Goal: Task Accomplishment & Management: Use online tool/utility

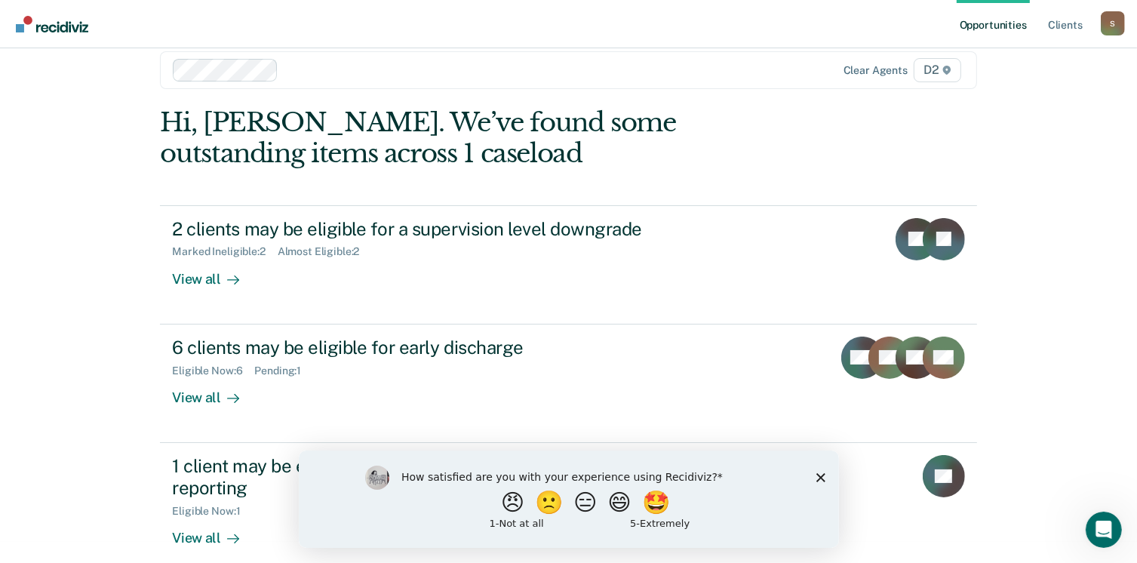
scroll to position [40, 0]
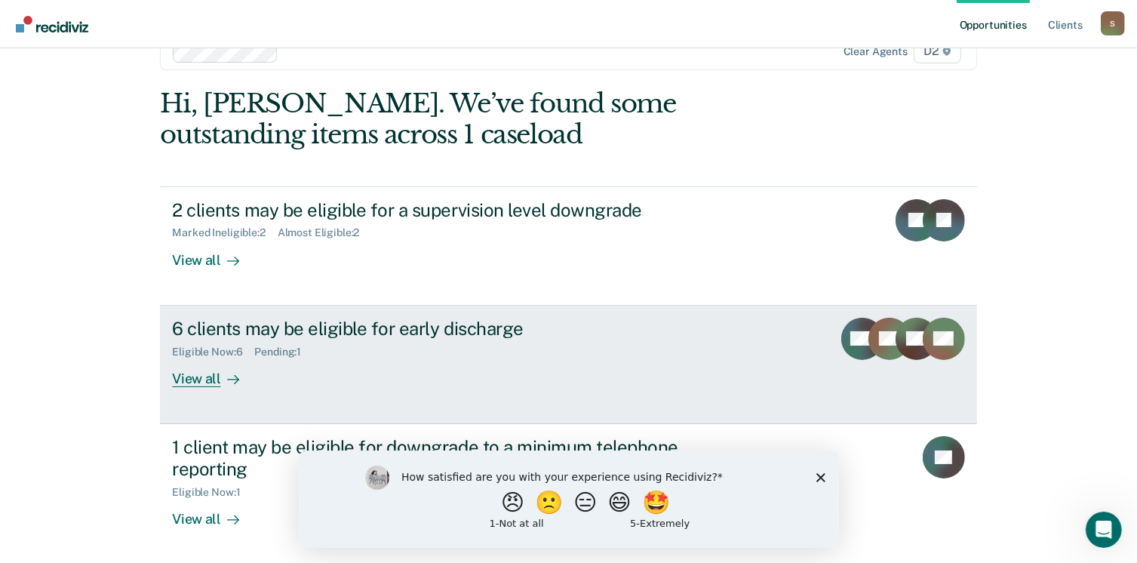
click at [189, 380] on div "View all" at bounding box center [214, 372] width 85 height 29
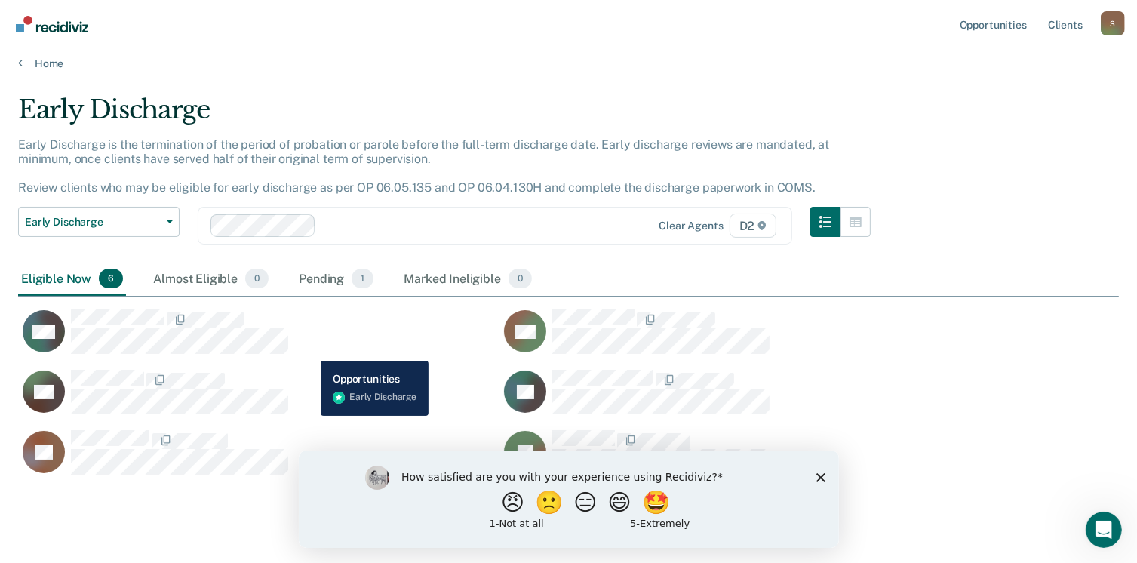
scroll to position [43, 0]
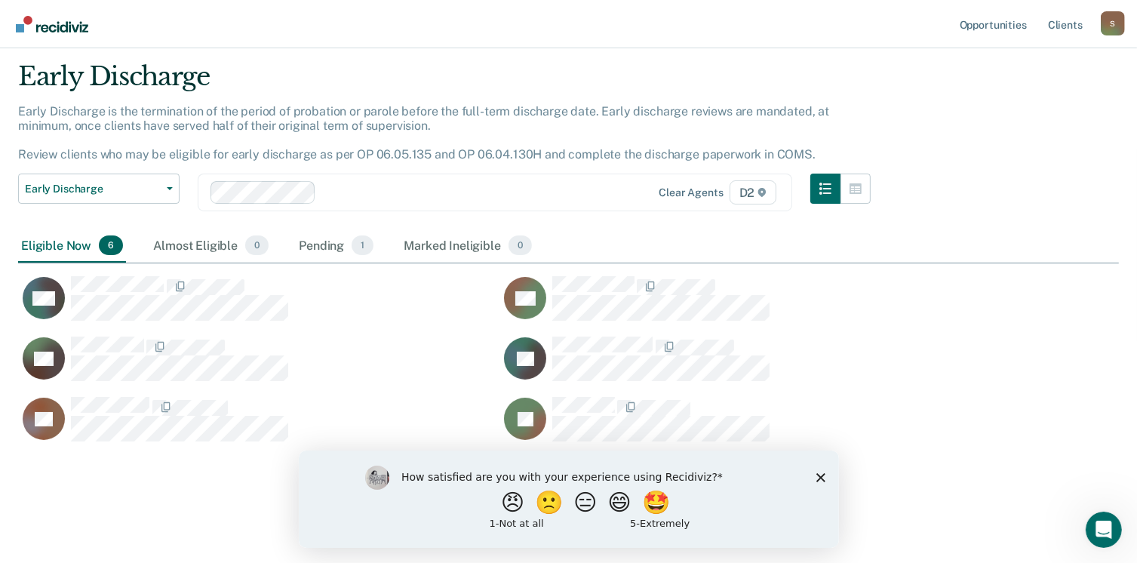
click at [821, 481] on icon "Close survey" at bounding box center [820, 476] width 9 height 9
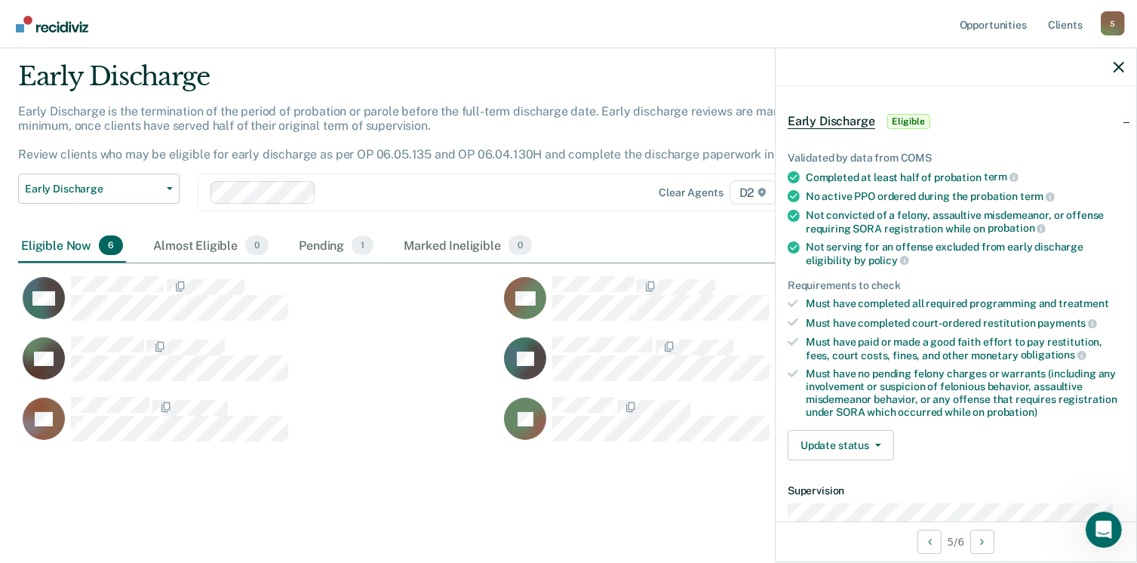
scroll to position [151, 0]
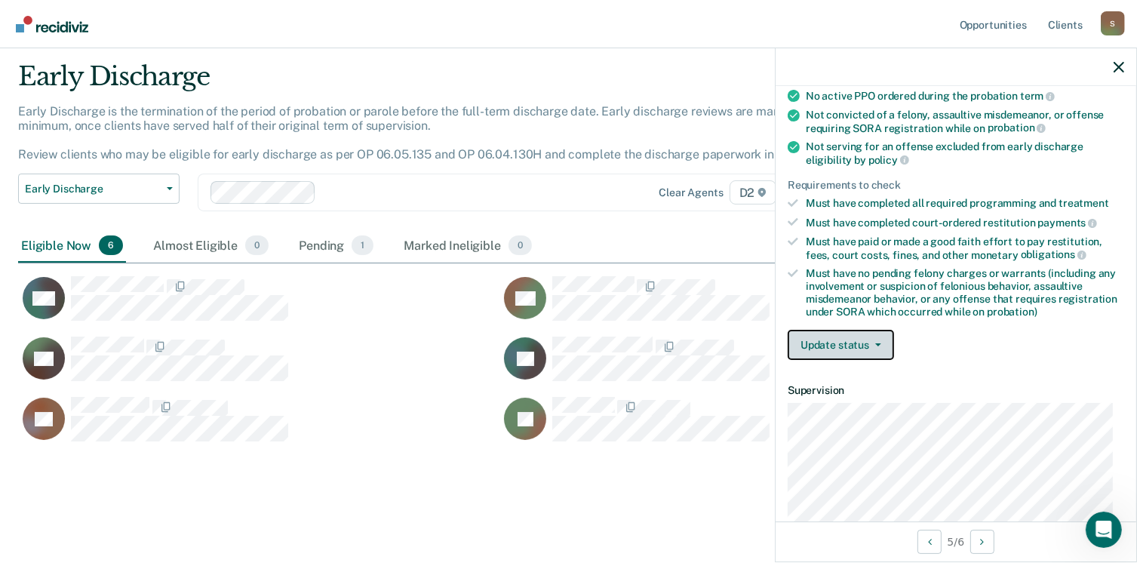
click at [877, 346] on button "Update status" at bounding box center [841, 345] width 106 height 30
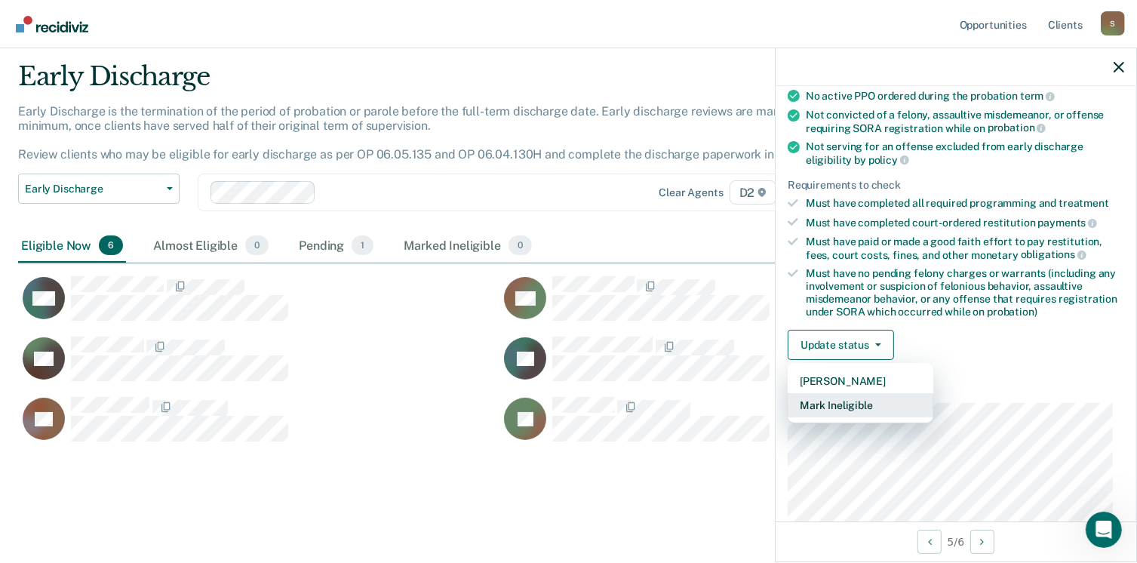
click at [851, 405] on button "Mark Ineligible" at bounding box center [861, 405] width 146 height 24
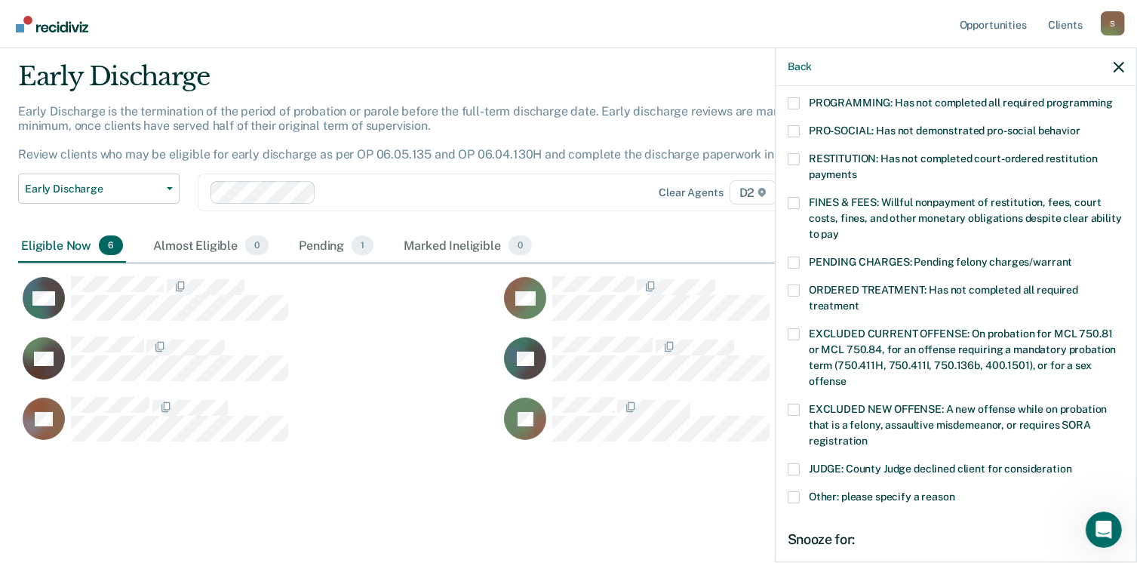
scroll to position [302, 0]
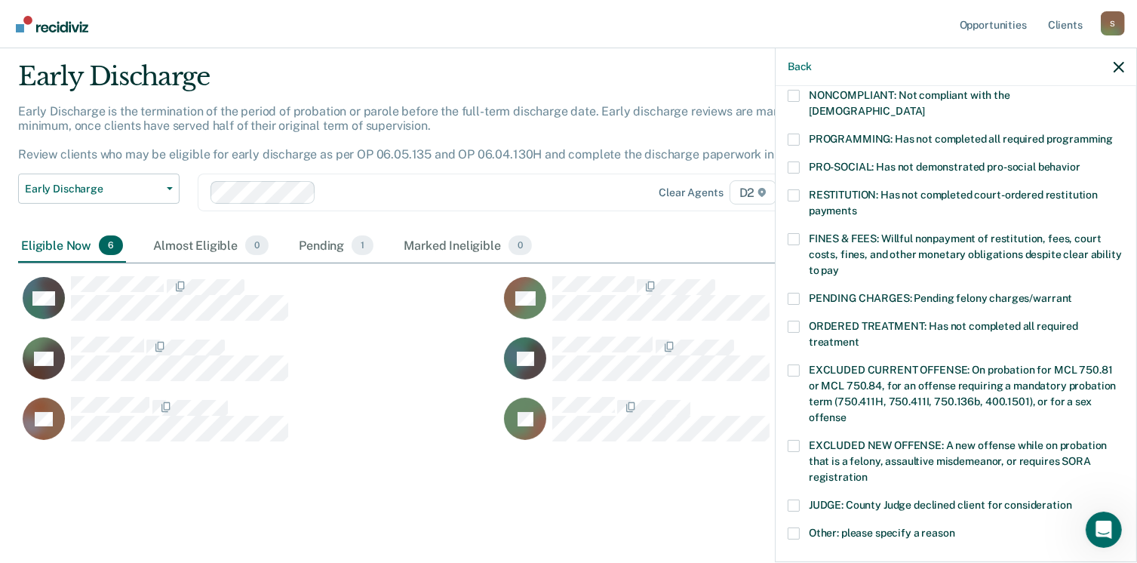
click at [795, 293] on span at bounding box center [794, 299] width 12 height 12
click at [1072, 293] on input "PENDING CHARGES: Pending felony charges/warrant" at bounding box center [1072, 293] width 0 height 0
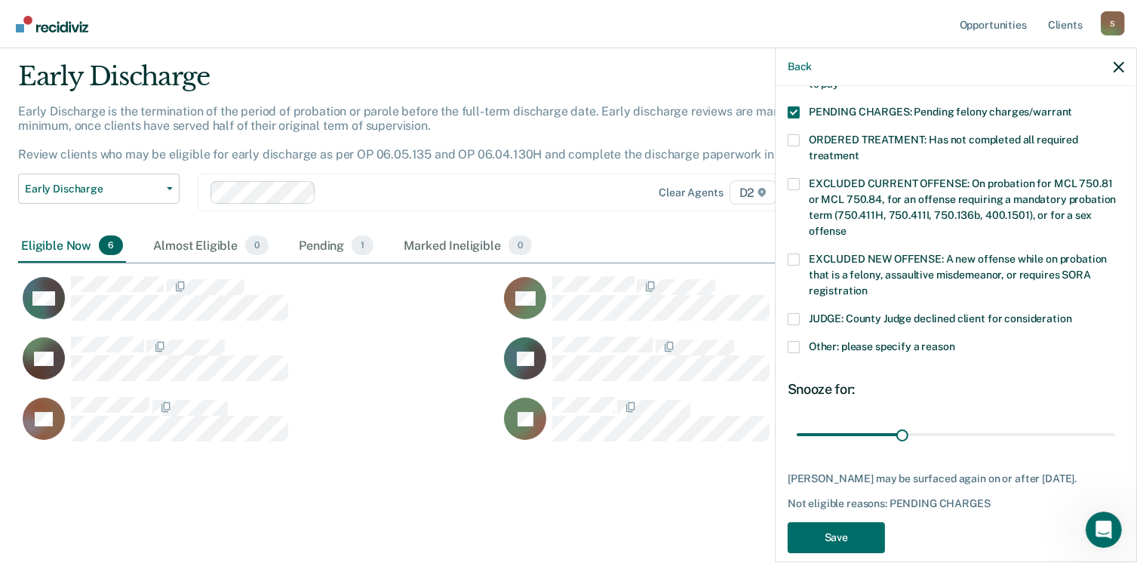
scroll to position [491, 0]
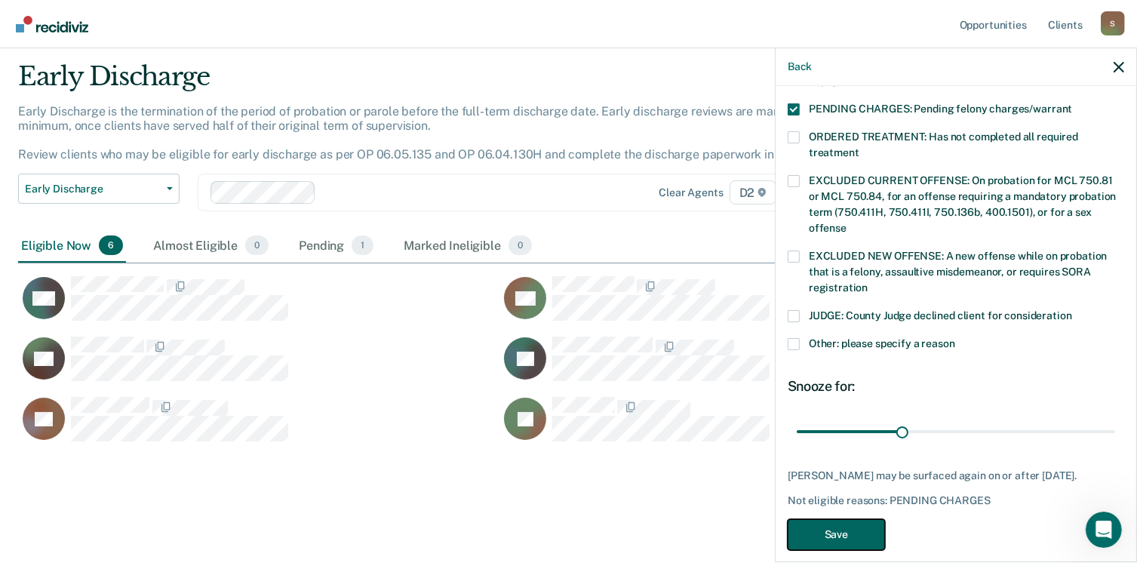
click at [835, 521] on button "Save" at bounding box center [836, 534] width 97 height 31
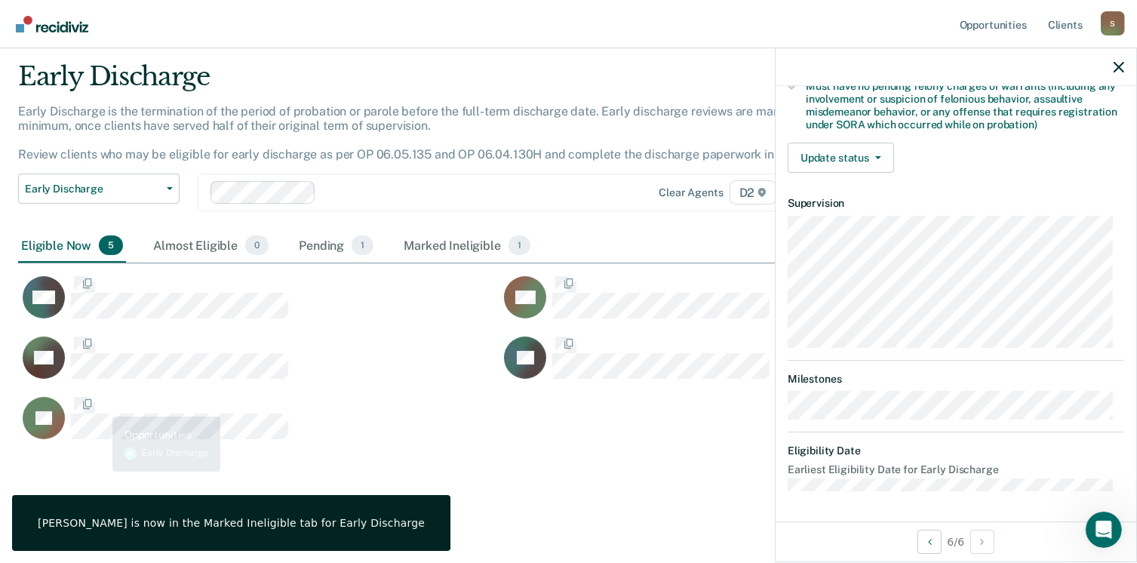
scroll to position [317, 0]
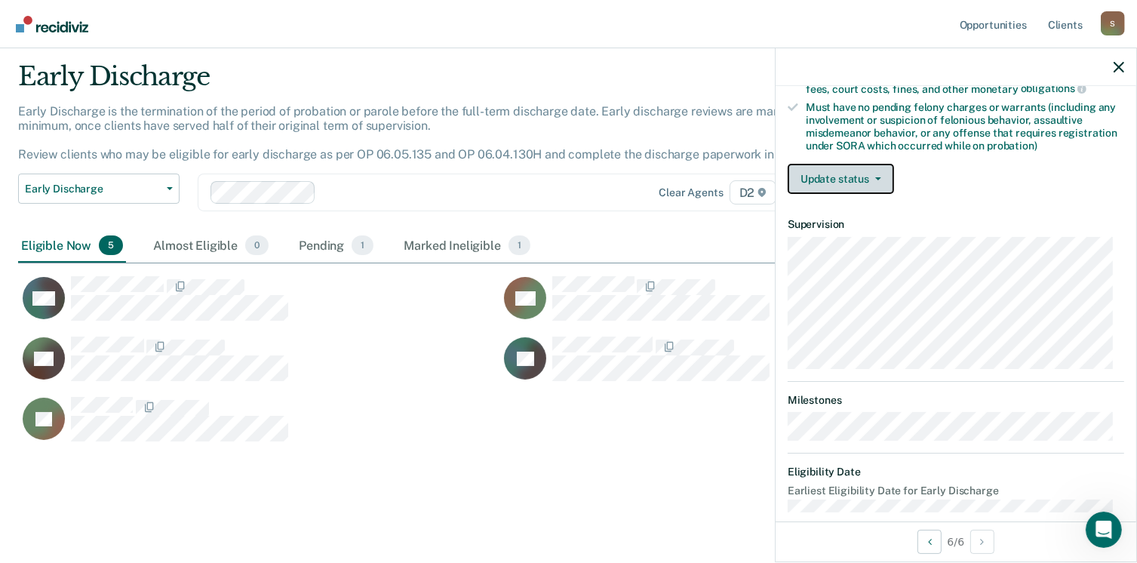
click at [881, 173] on button "Update status" at bounding box center [841, 179] width 106 height 30
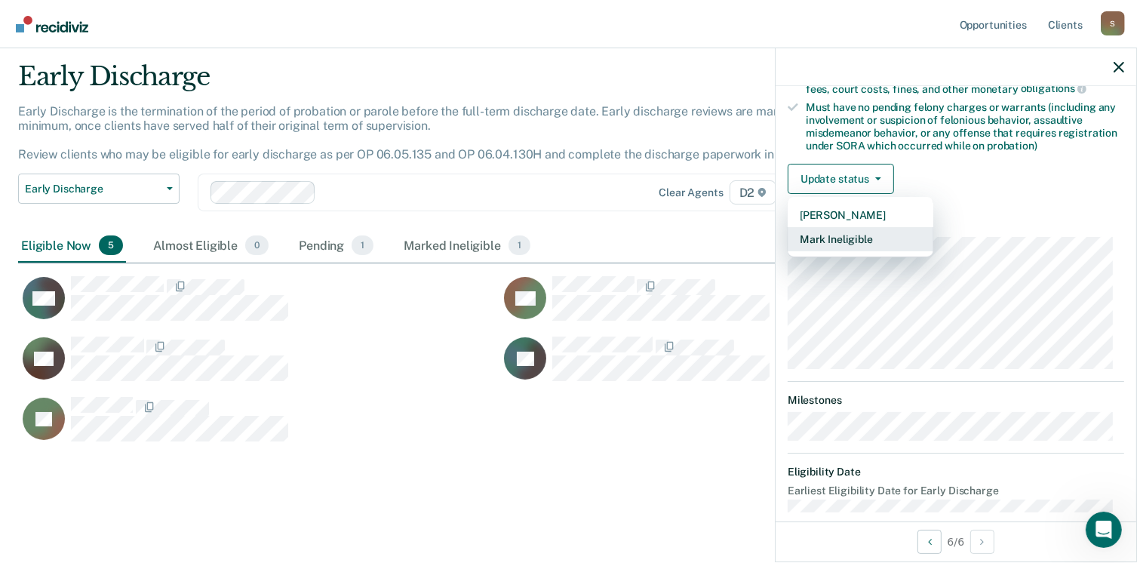
click at [834, 239] on button "Mark Ineligible" at bounding box center [861, 239] width 146 height 24
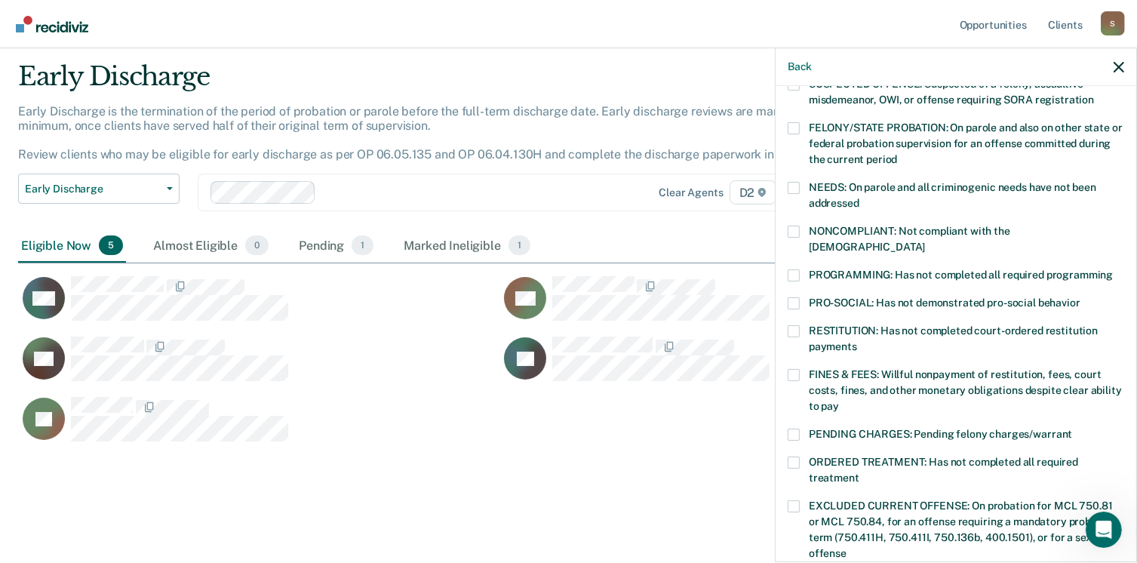
scroll to position [166, 0]
click at [797, 189] on span at bounding box center [794, 188] width 12 height 12
click at [860, 198] on input "NEEDS: On parole and all criminogenic needs have not been addressed" at bounding box center [860, 198] width 0 height 0
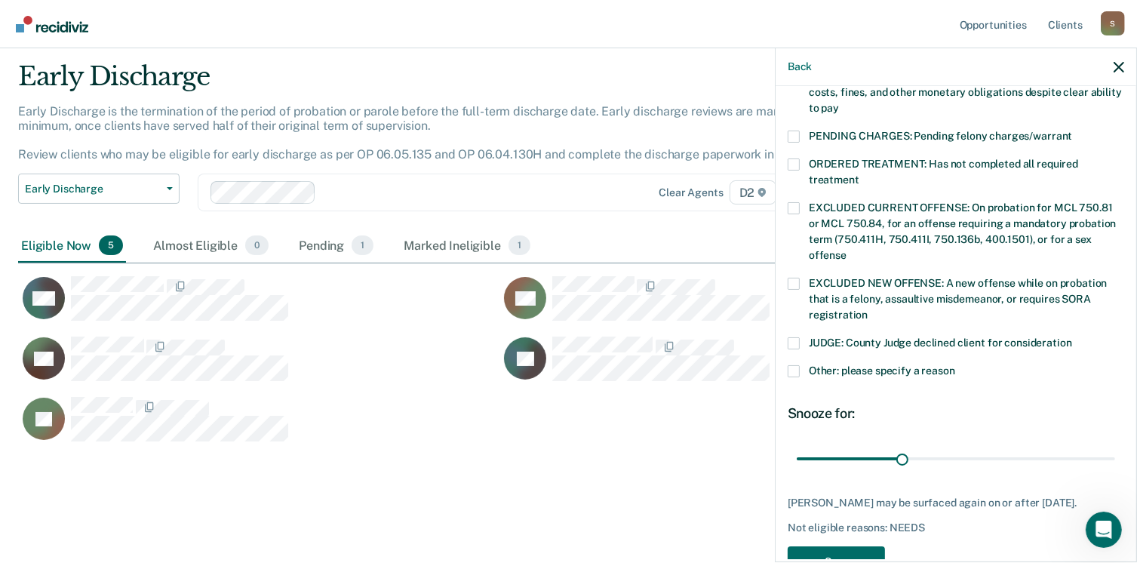
scroll to position [468, 0]
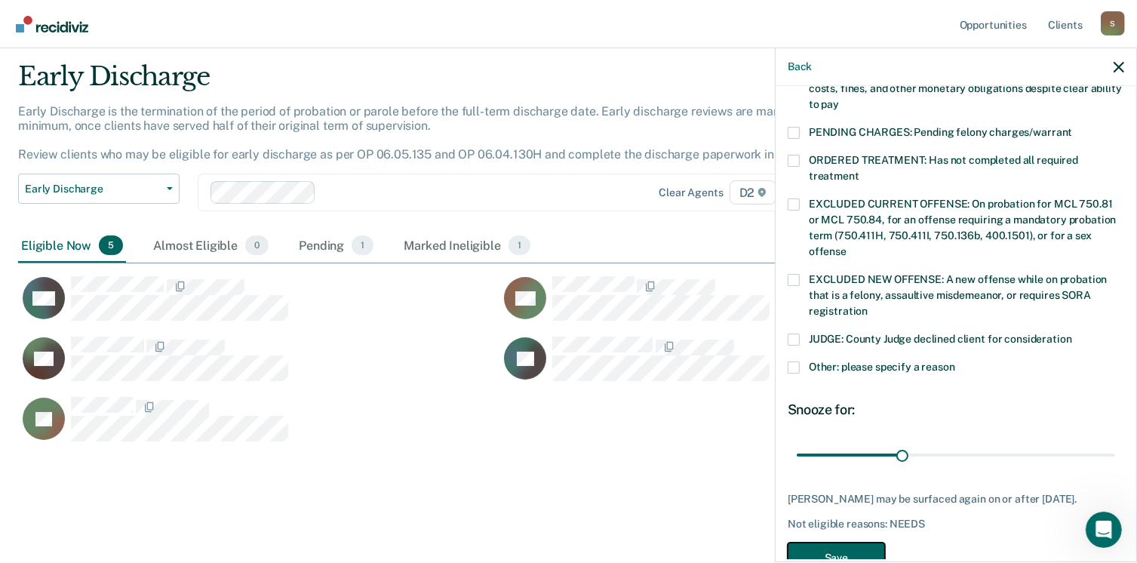
click at [832, 543] on button "Save" at bounding box center [836, 558] width 97 height 31
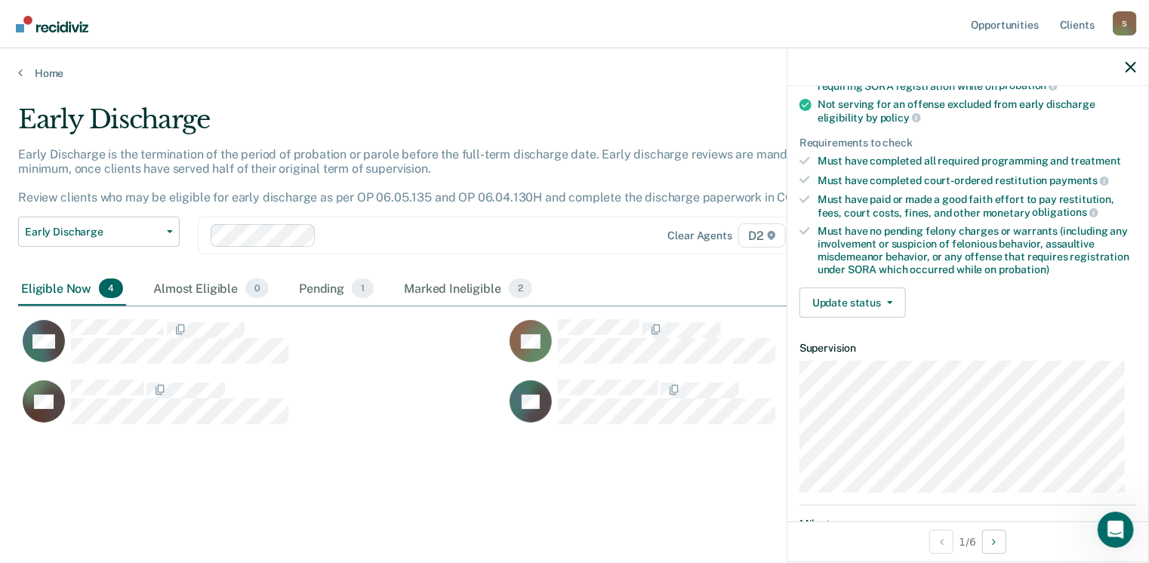
scroll to position [226, 0]
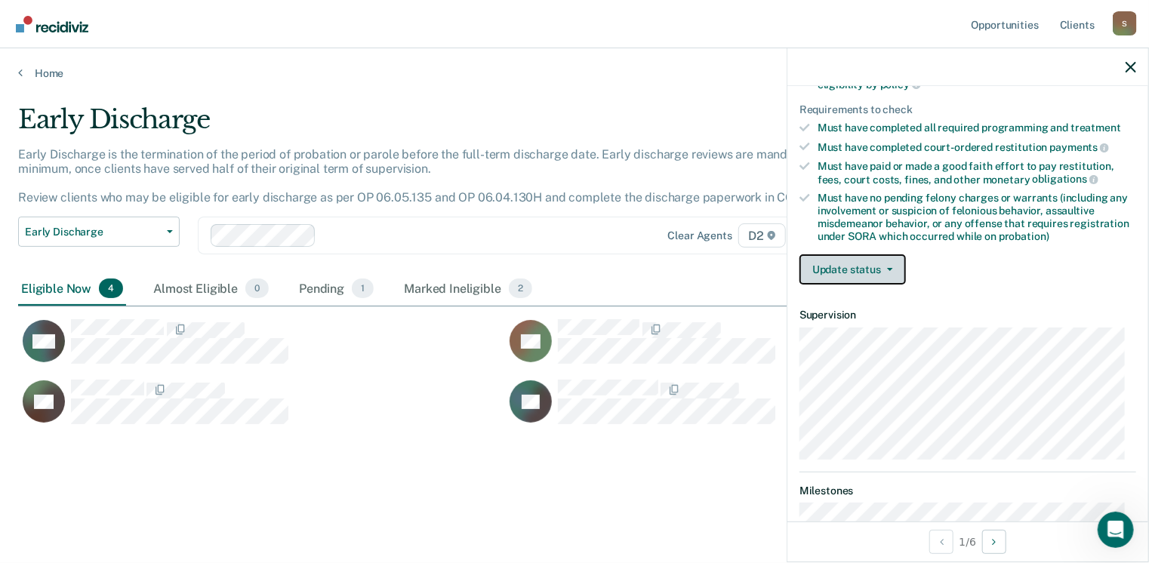
click at [888, 269] on button "Update status" at bounding box center [852, 269] width 106 height 30
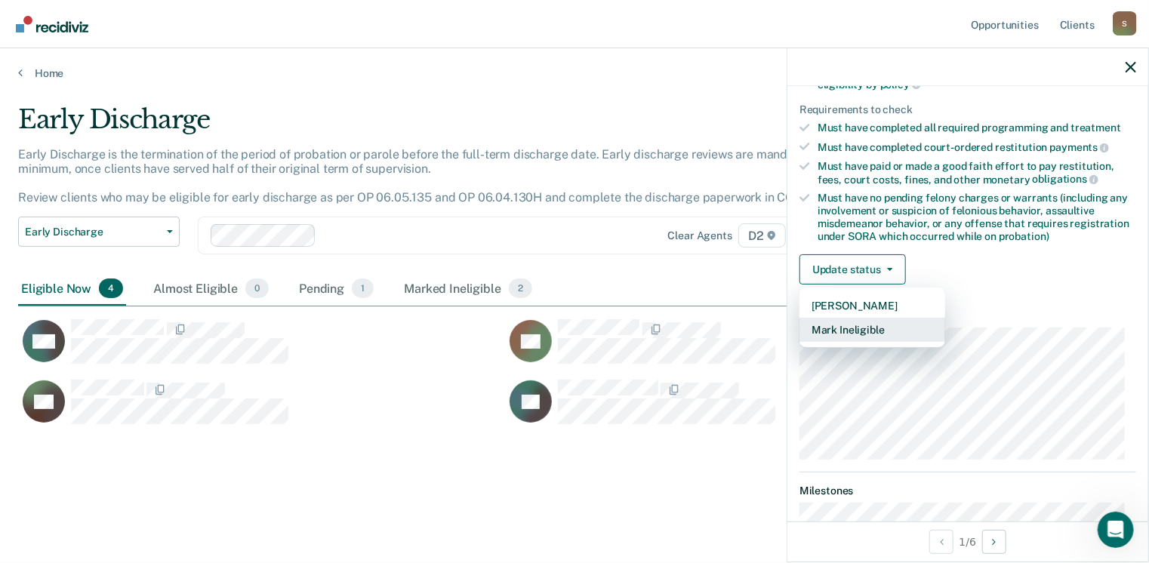
click at [847, 330] on button "Mark Ineligible" at bounding box center [872, 330] width 146 height 24
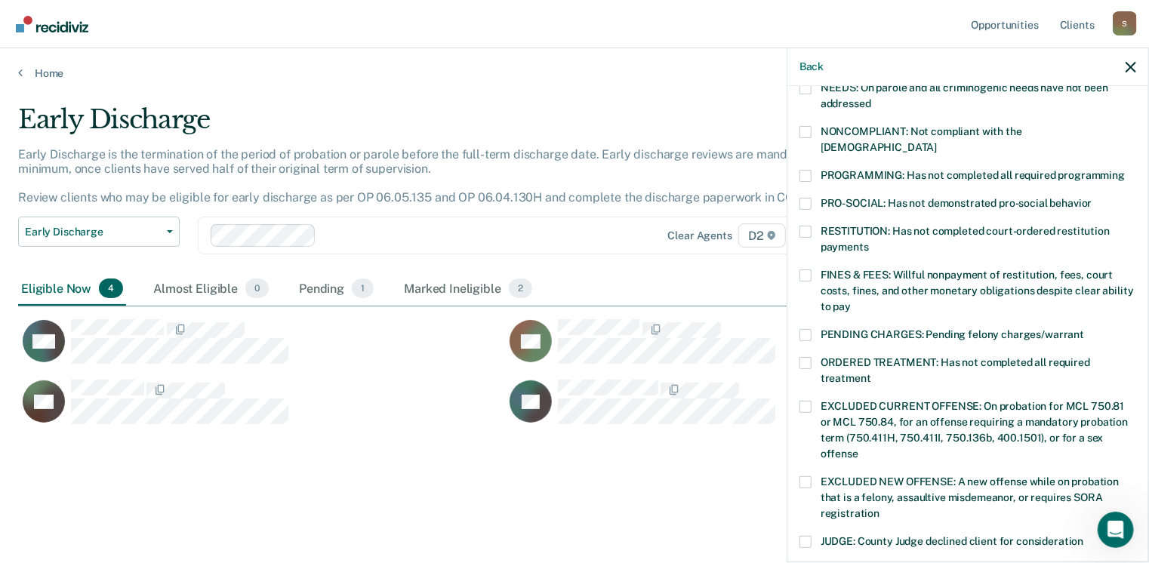
scroll to position [302, 0]
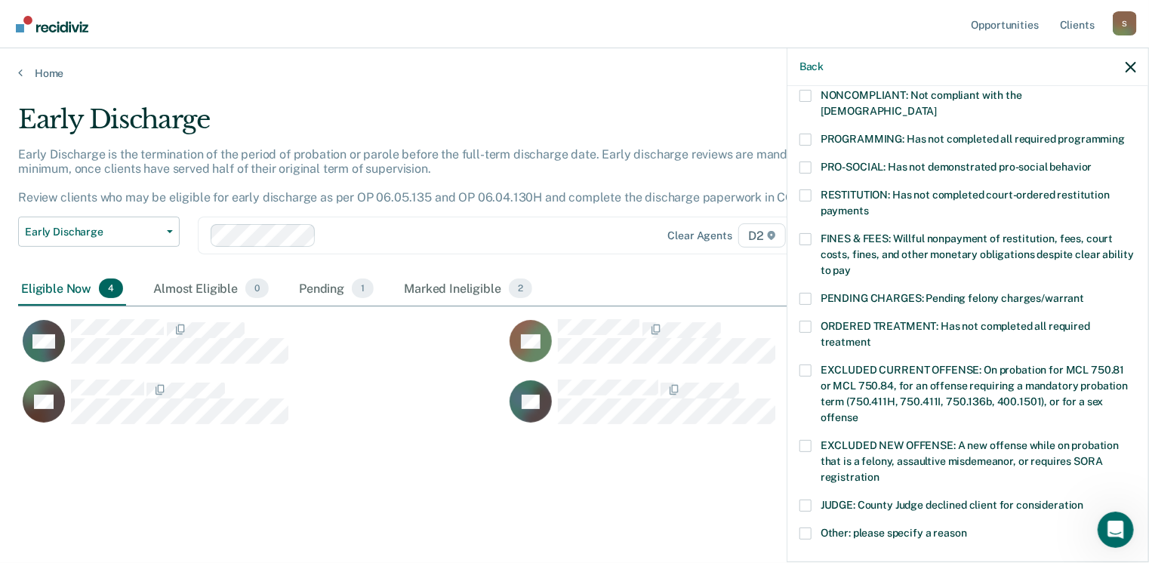
click at [808, 528] on span at bounding box center [805, 534] width 12 height 12
click at [967, 528] on input "Other: please specify a reason" at bounding box center [967, 528] width 0 height 0
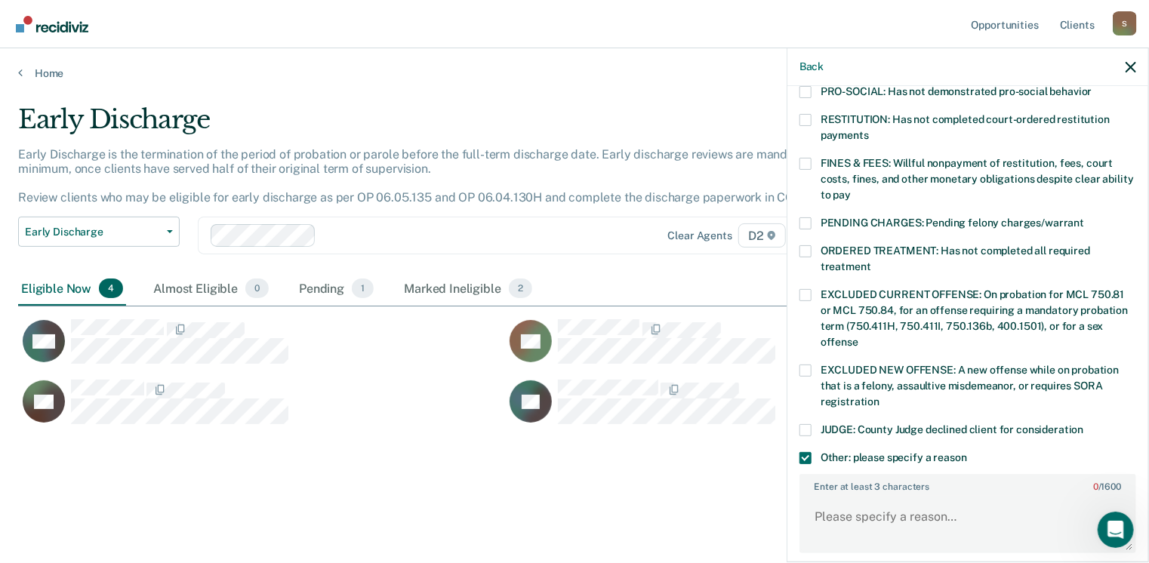
scroll to position [453, 0]
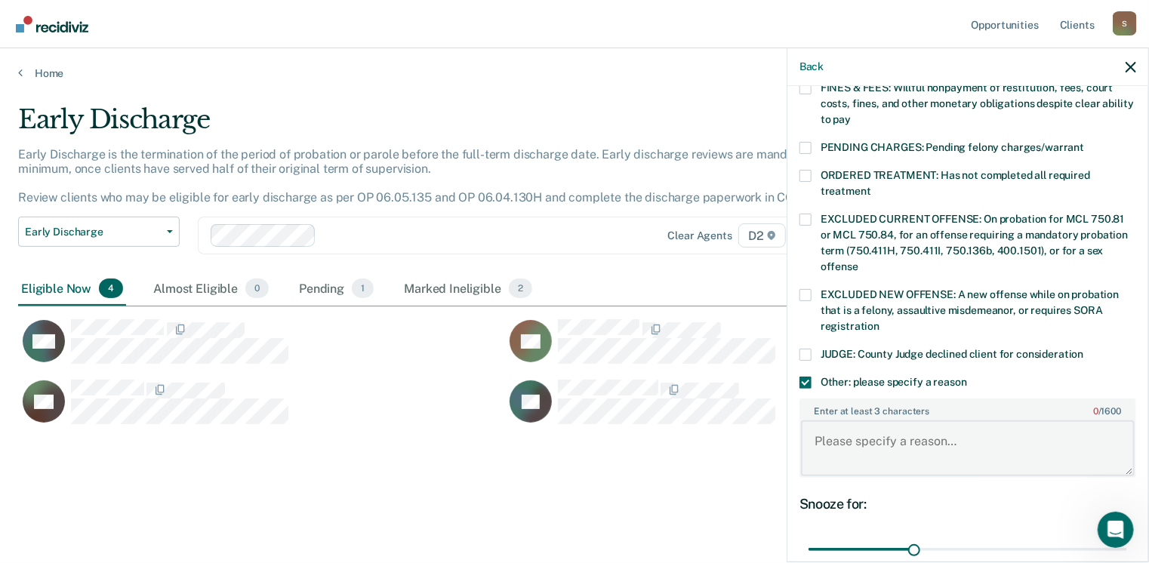
click at [858, 420] on textarea "Enter at least 3 characters 0 / 1600" at bounding box center [968, 448] width 334 height 56
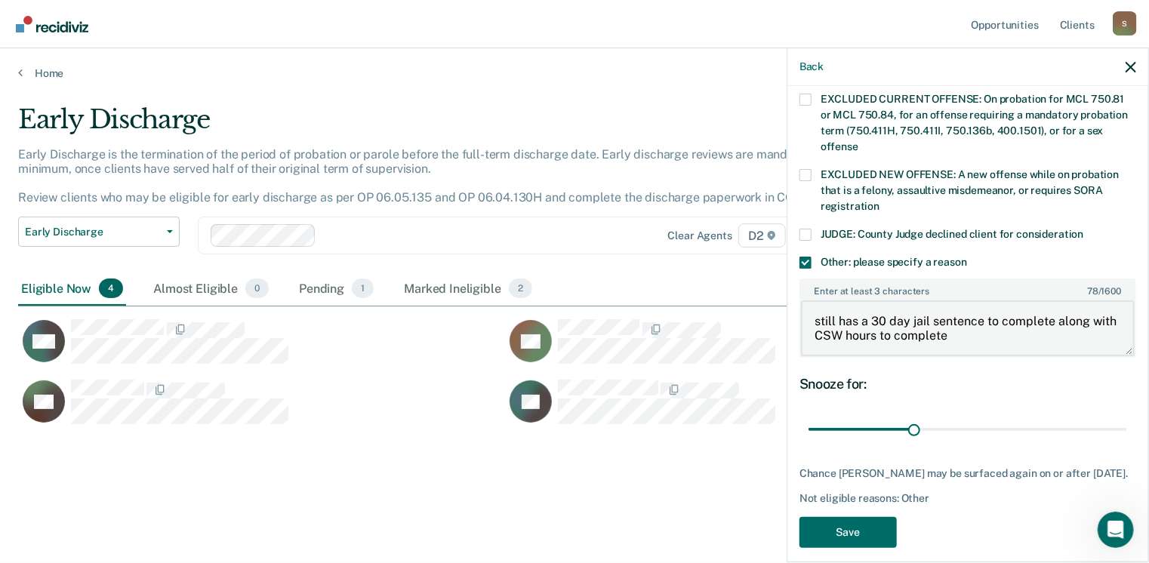
scroll to position [582, 0]
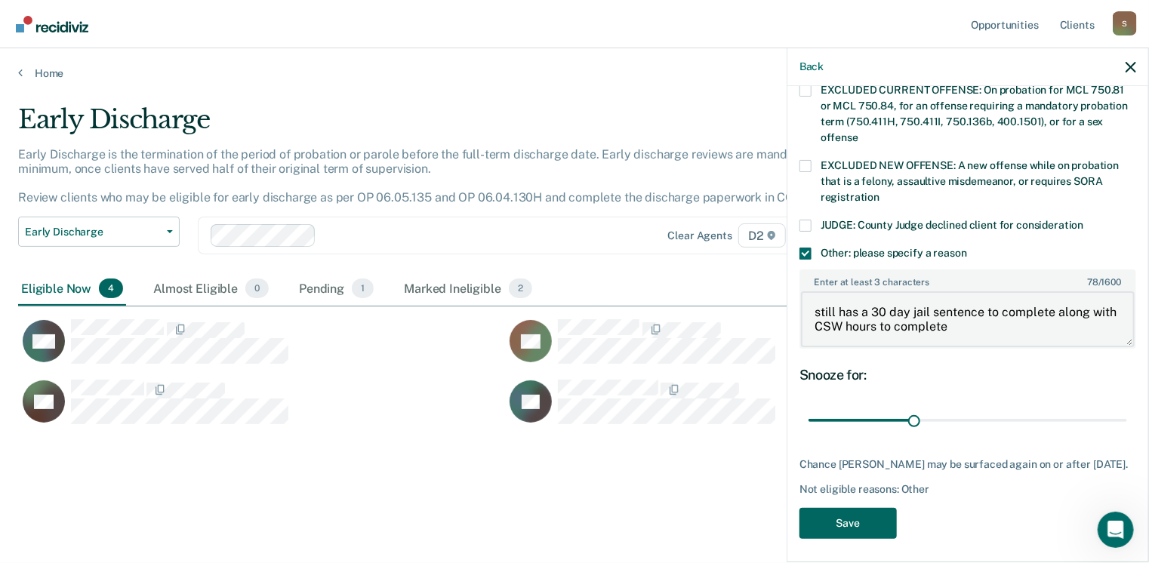
type textarea "still has a 30 day jail sentence to complete along with CSW hours to complete"
click at [847, 514] on button "Save" at bounding box center [847, 523] width 97 height 31
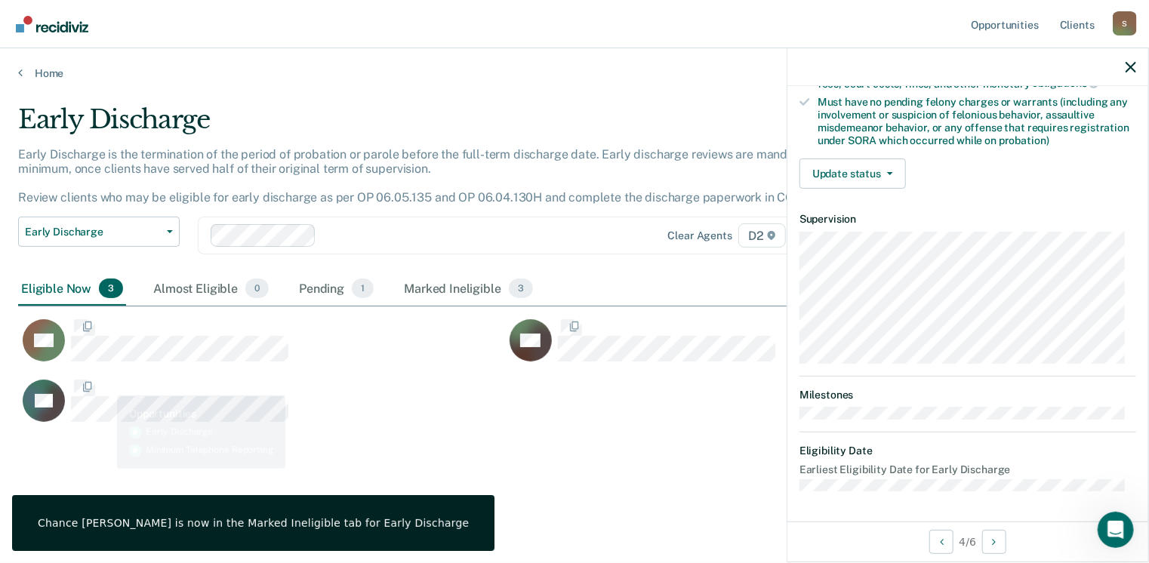
scroll to position [317, 0]
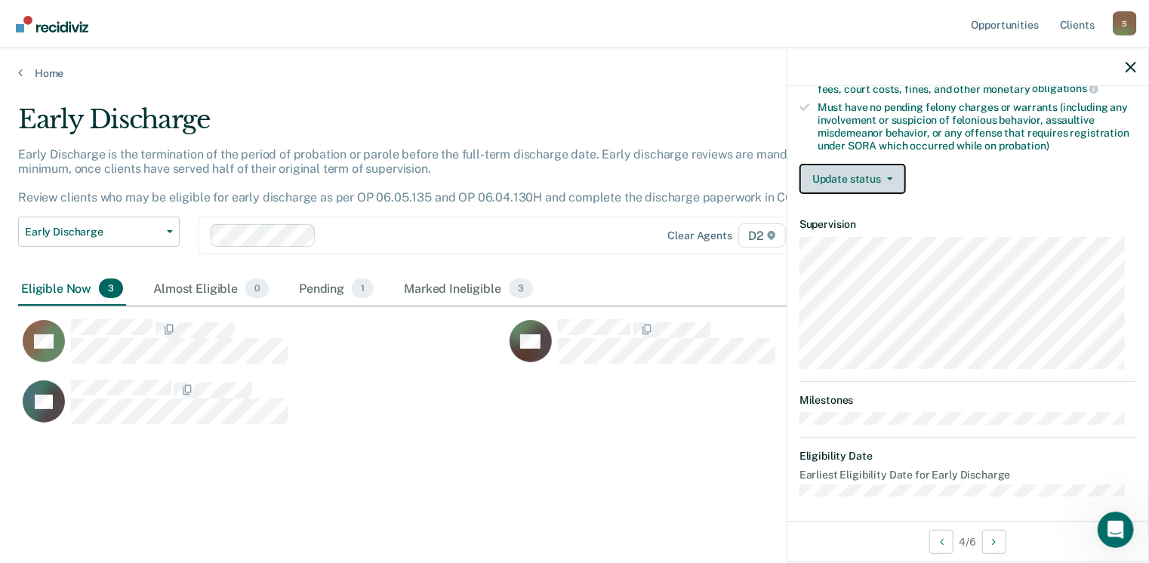
click at [889, 179] on button "Update status" at bounding box center [852, 179] width 106 height 30
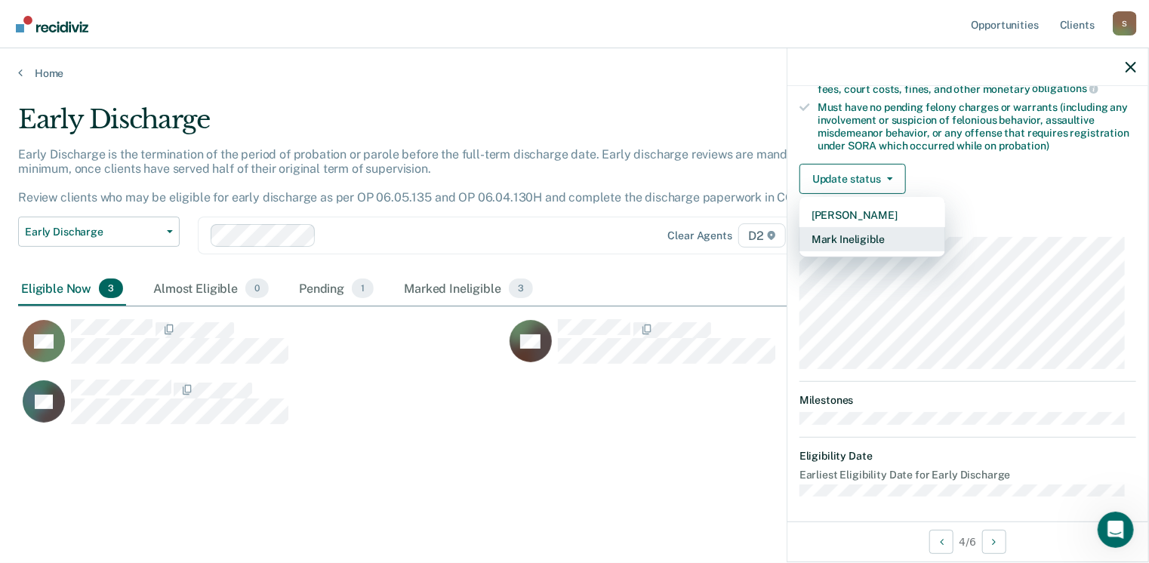
click at [845, 238] on button "Mark Ineligible" at bounding box center [872, 239] width 146 height 24
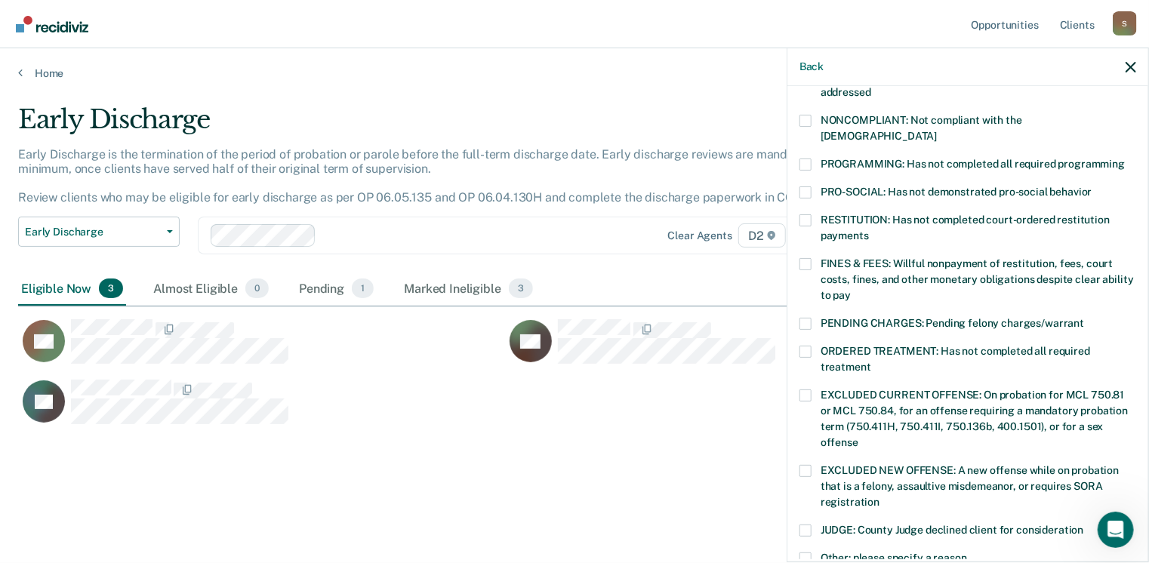
scroll to position [242, 0]
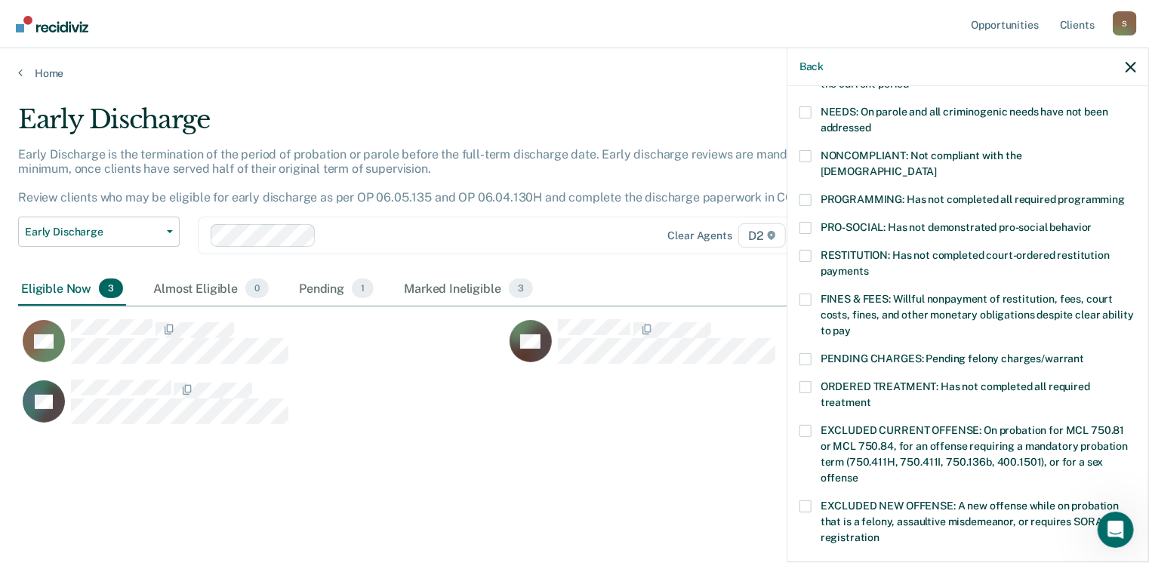
click at [811, 250] on label "RESTITUTION: Has not completed court-ordered restitution payments" at bounding box center [967, 266] width 337 height 32
click at [869, 266] on input "RESTITUTION: Has not completed court-ordered restitution payments" at bounding box center [869, 266] width 0 height 0
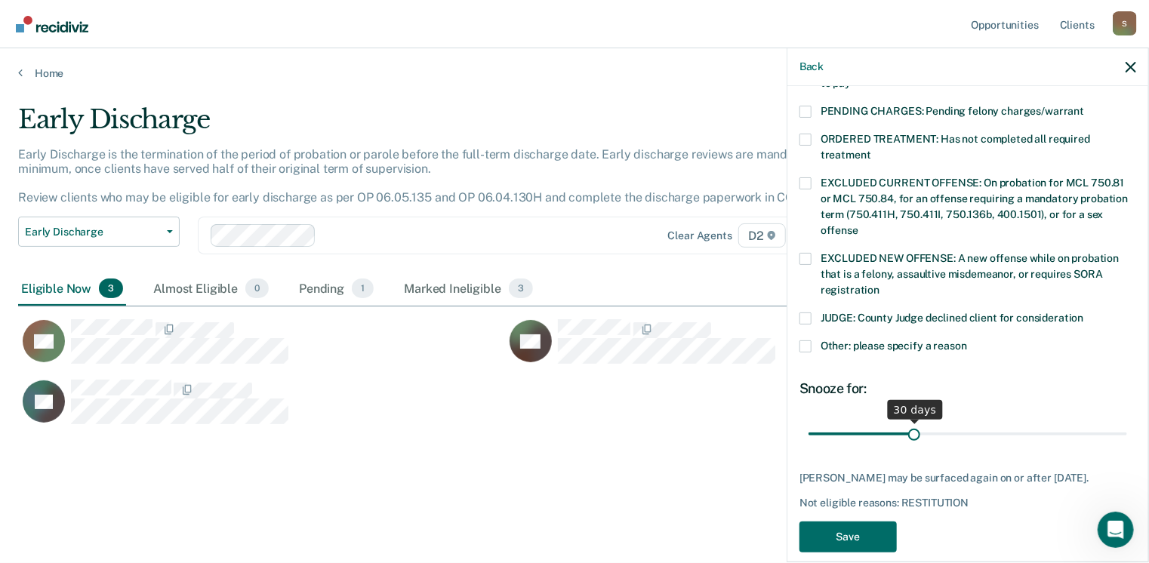
scroll to position [504, 0]
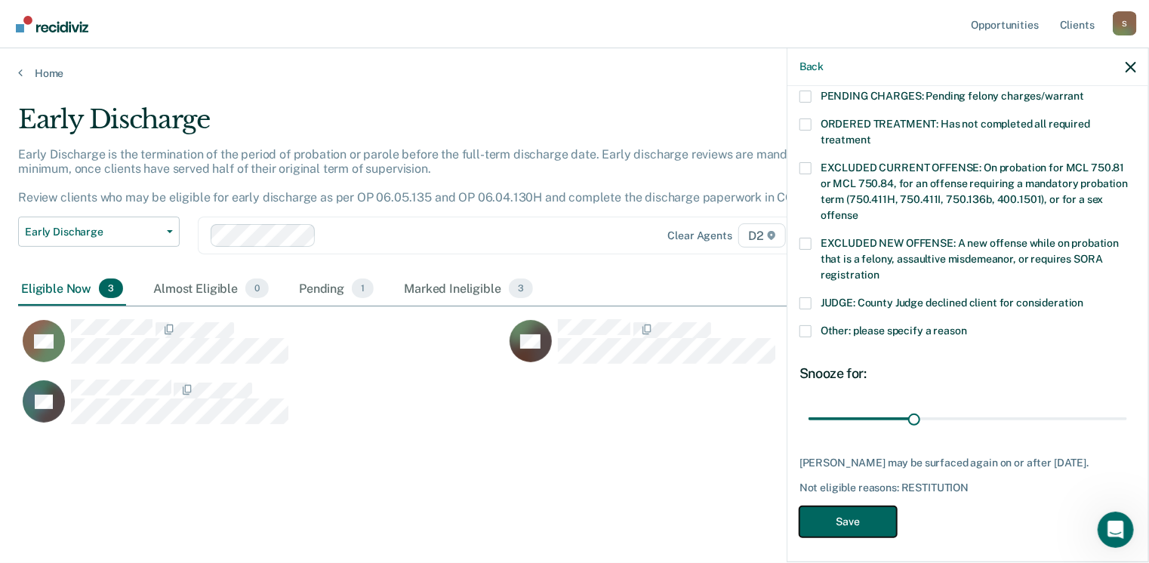
click at [836, 519] on button "Save" at bounding box center [847, 521] width 97 height 31
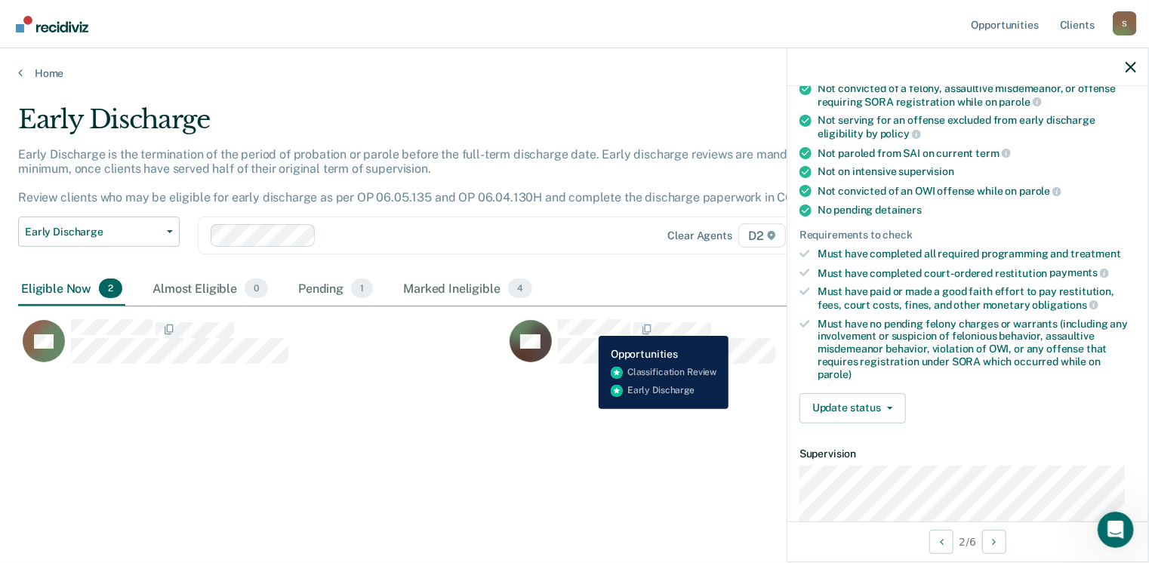
scroll to position [178, 0]
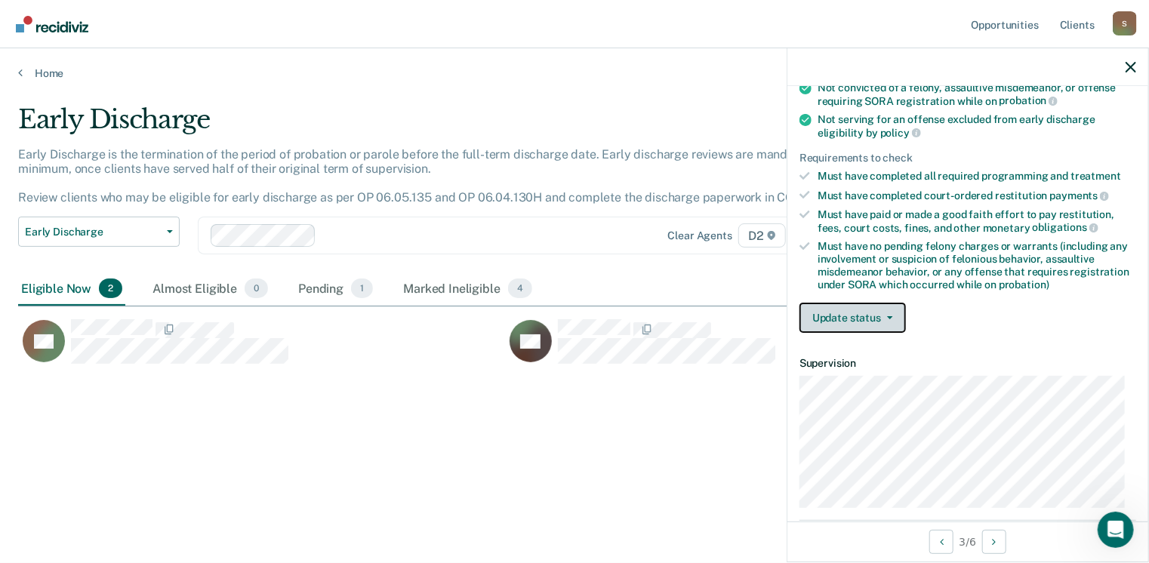
click at [894, 308] on button "Update status" at bounding box center [852, 318] width 106 height 30
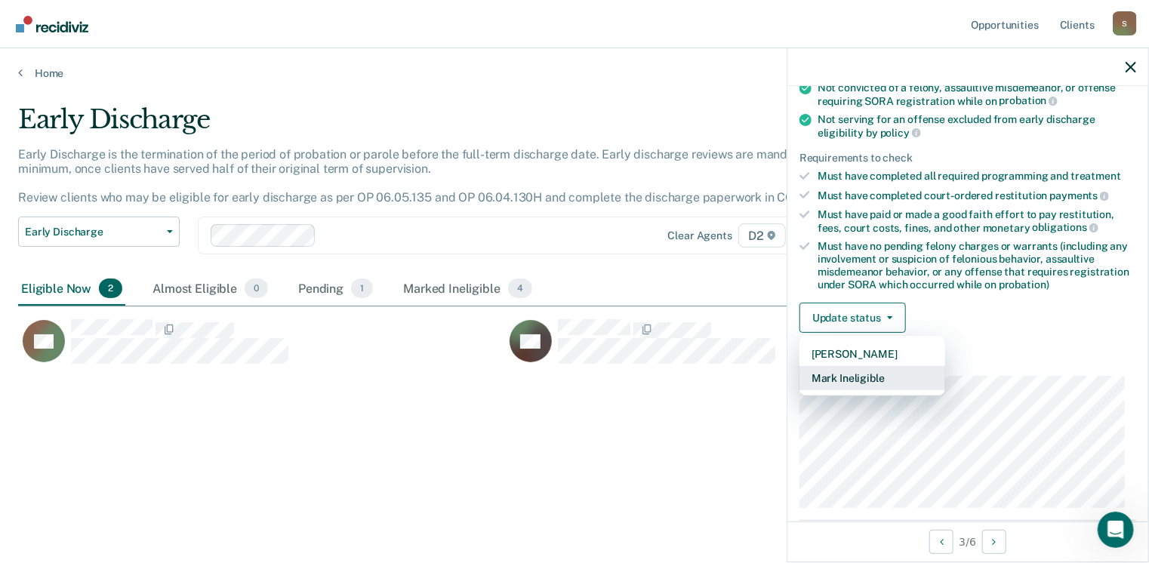
click at [859, 374] on button "Mark Ineligible" at bounding box center [872, 378] width 146 height 24
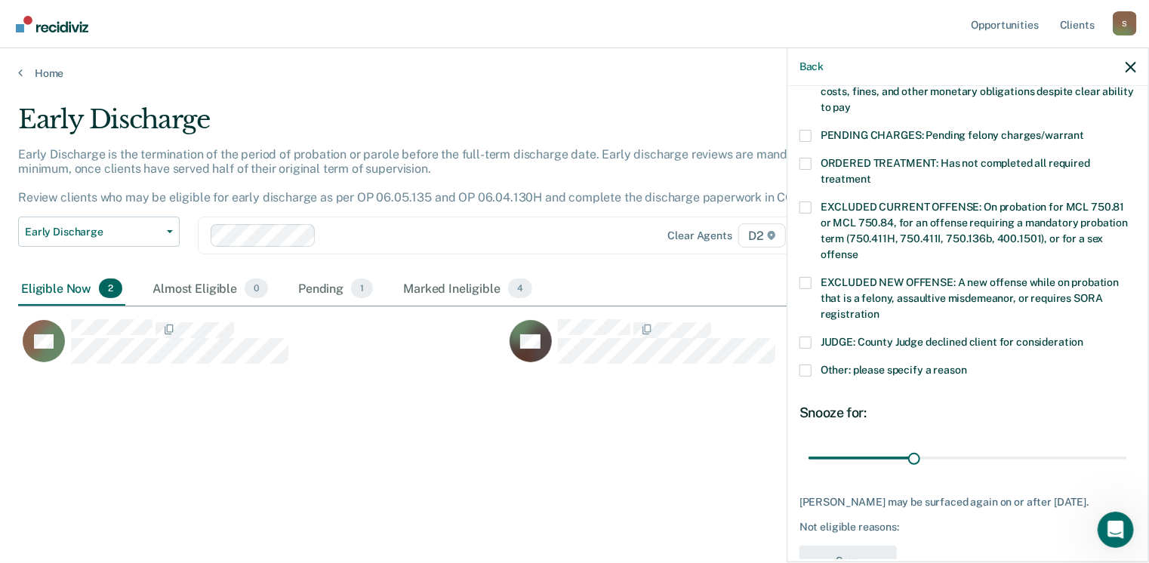
scroll to position [491, 0]
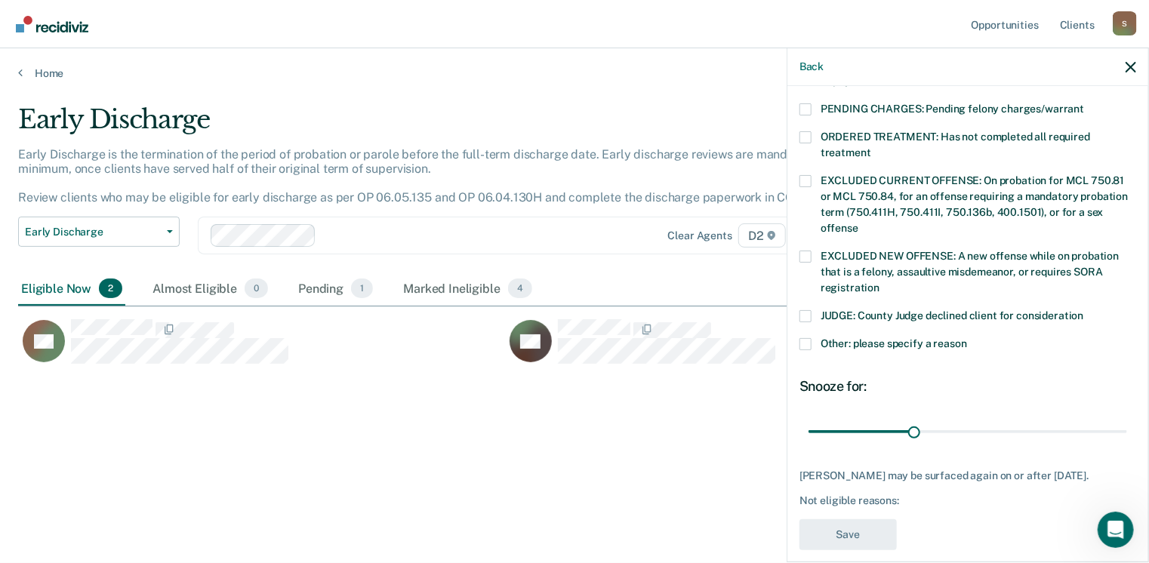
click at [809, 338] on span at bounding box center [805, 344] width 12 height 12
click at [967, 338] on input "Other: please specify a reason" at bounding box center [967, 338] width 0 height 0
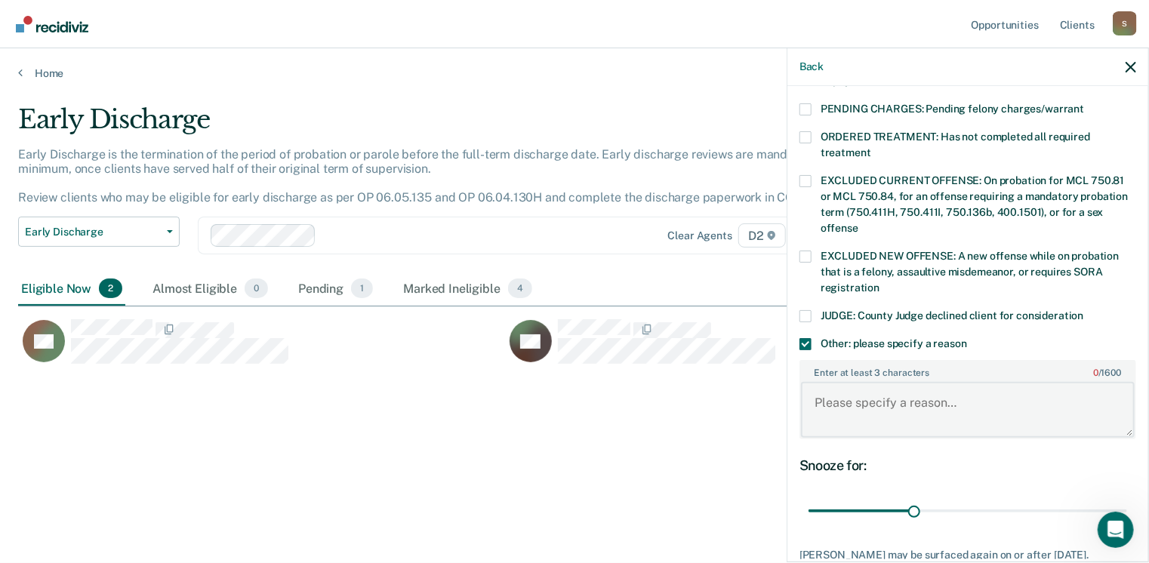
click at [824, 382] on textarea "Enter at least 3 characters 0 / 1600" at bounding box center [968, 410] width 334 height 56
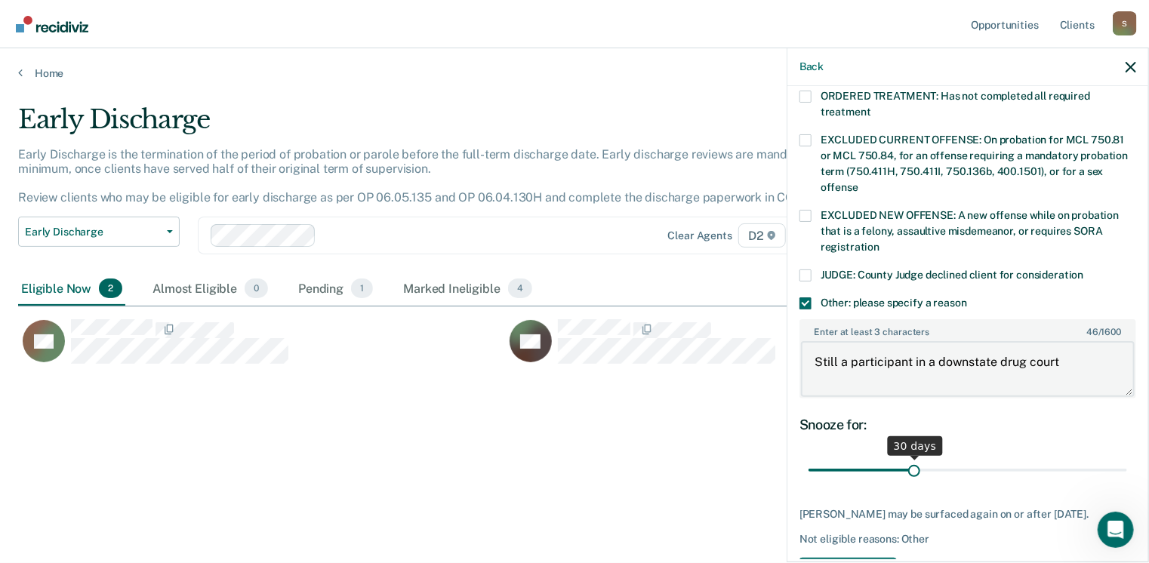
scroll to position [569, 0]
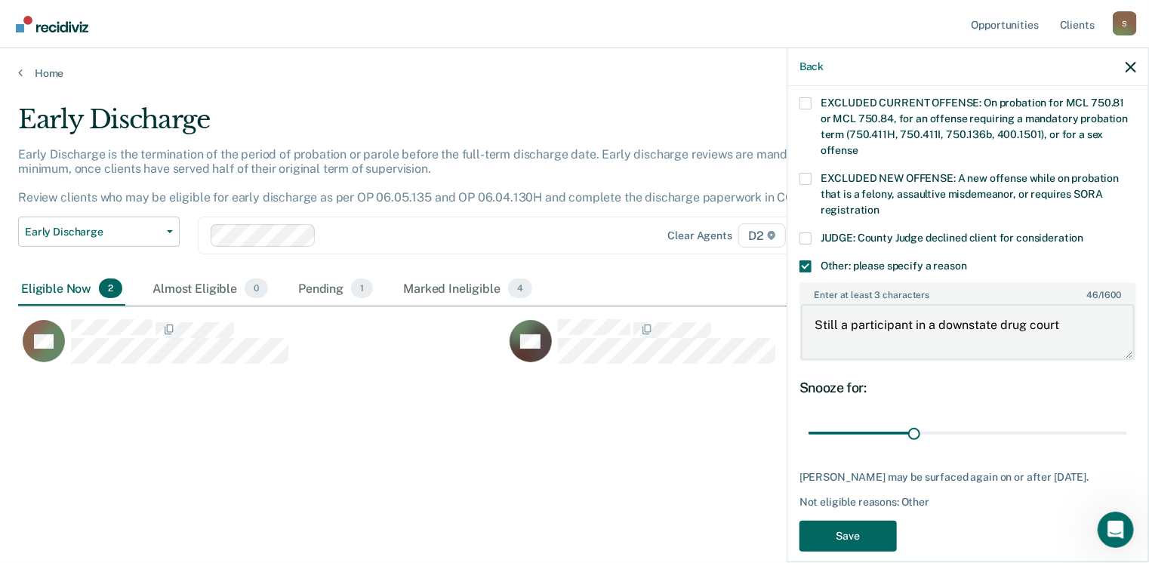
type textarea "Still a participant in a downstate drug court"
click at [828, 521] on button "Save" at bounding box center [847, 536] width 97 height 31
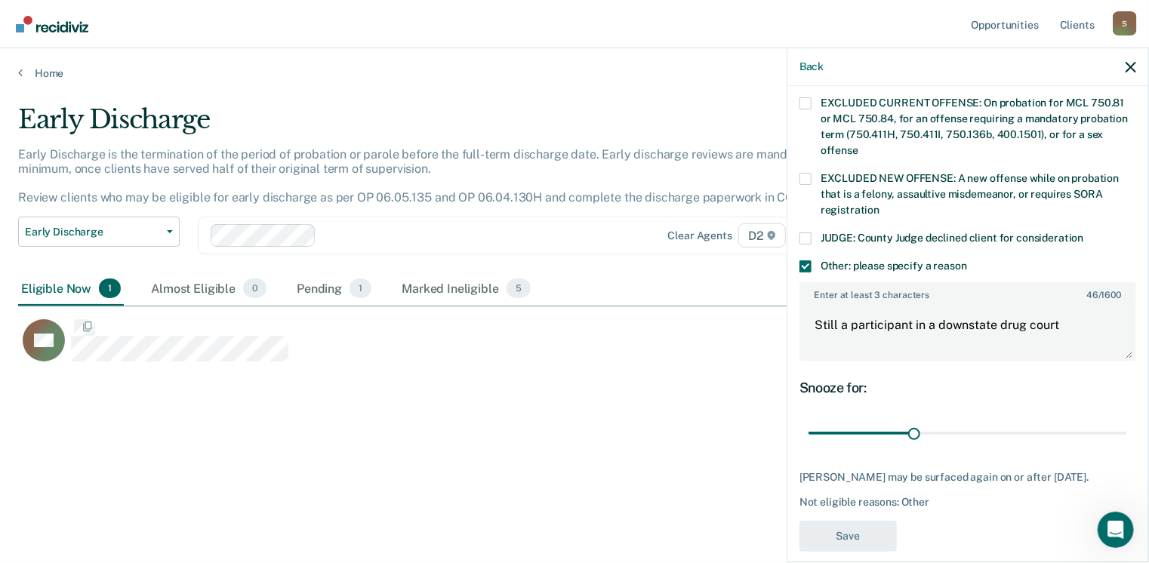
scroll to position [453, 0]
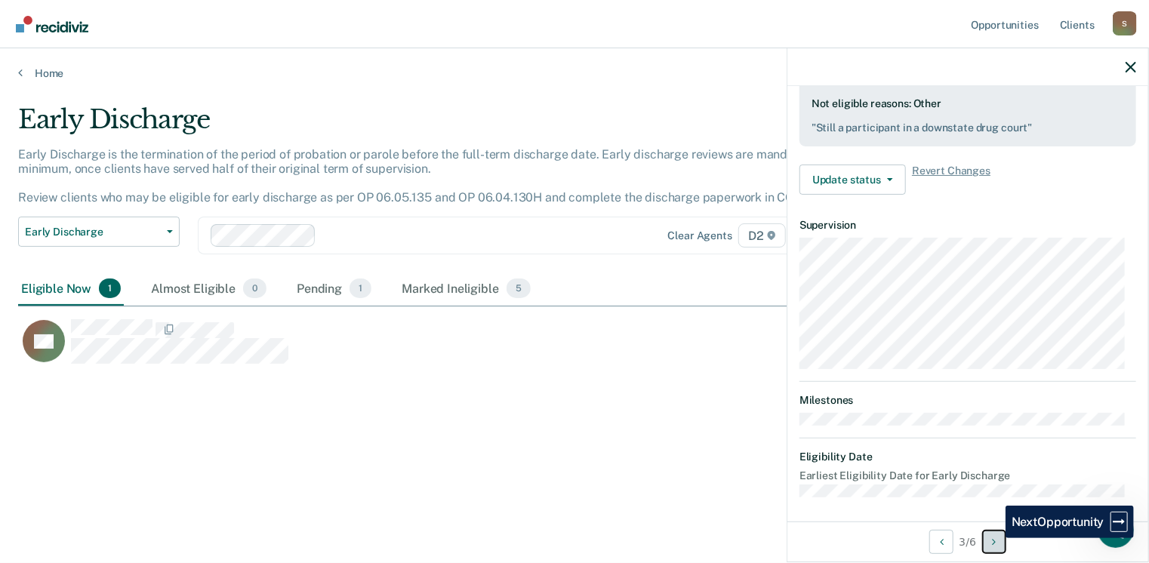
click at [994, 538] on icon "Next Opportunity" at bounding box center [994, 542] width 4 height 11
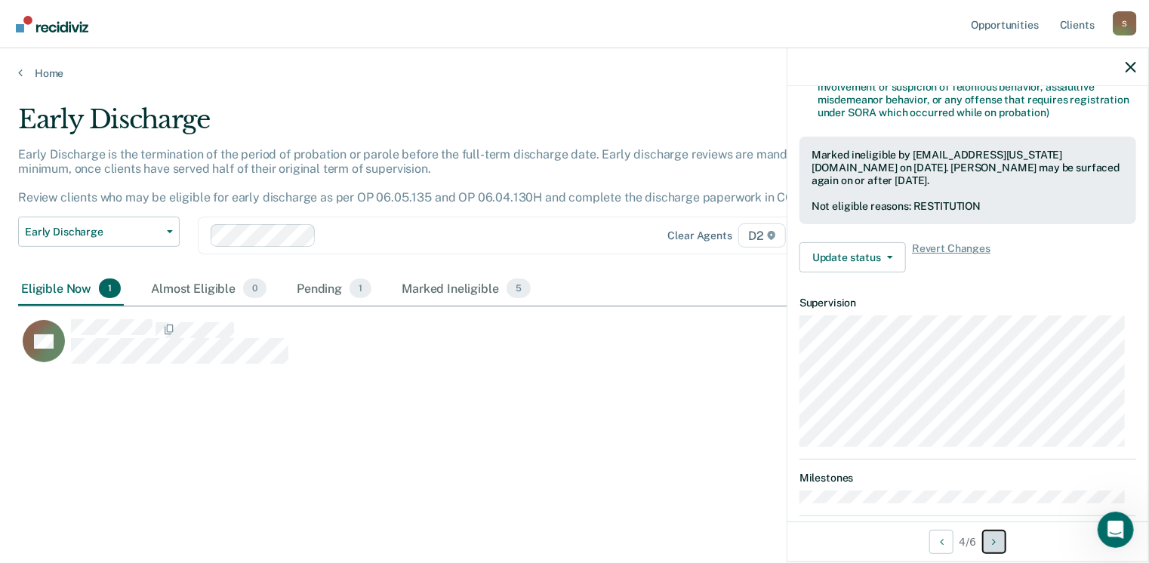
scroll to position [429, 0]
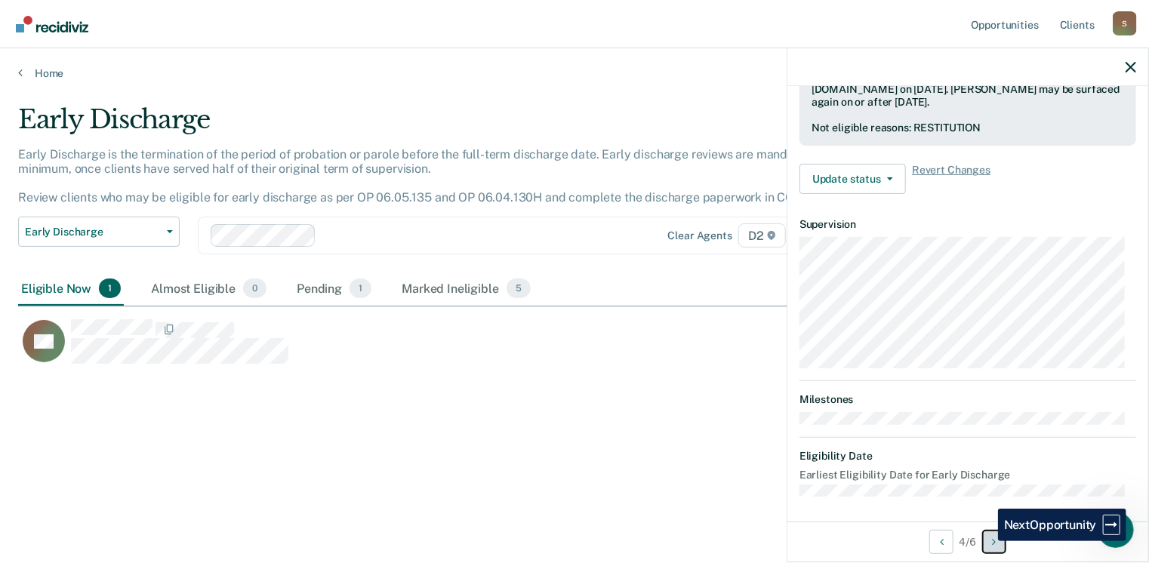
click at [986, 541] on button "Next Opportunity" at bounding box center [994, 542] width 24 height 24
click at [993, 552] on button "Next Opportunity" at bounding box center [994, 542] width 24 height 24
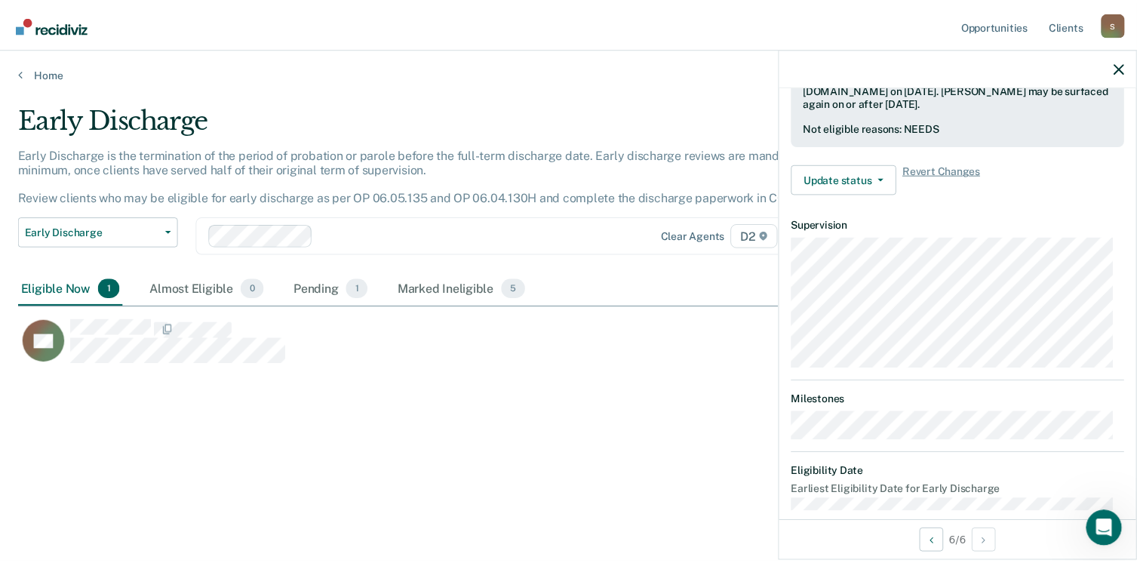
scroll to position [0, 0]
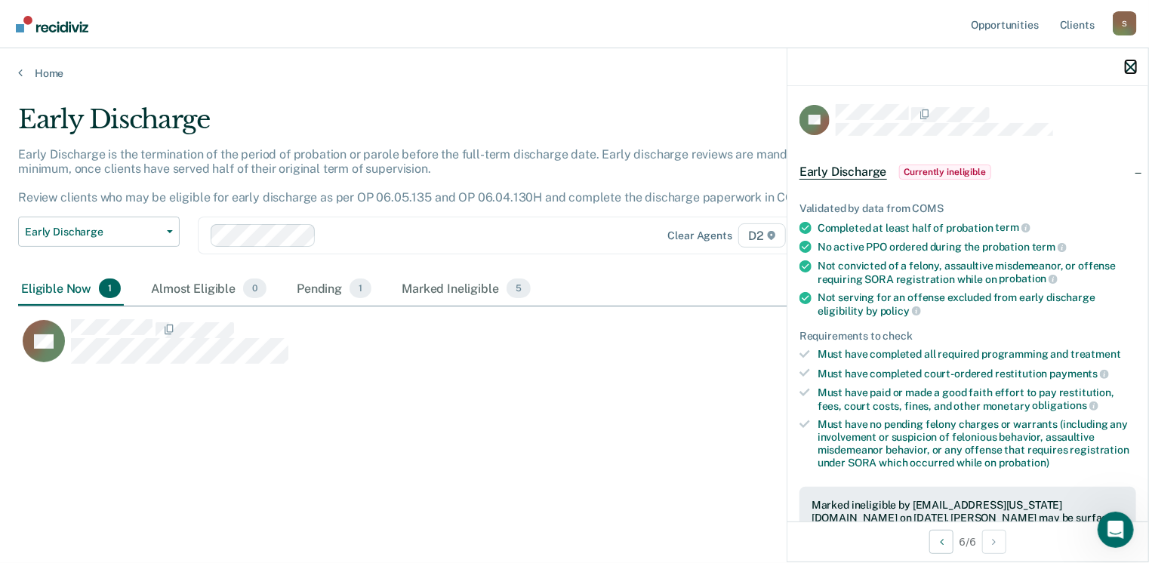
click at [1126, 69] on icon "button" at bounding box center [1130, 67] width 11 height 11
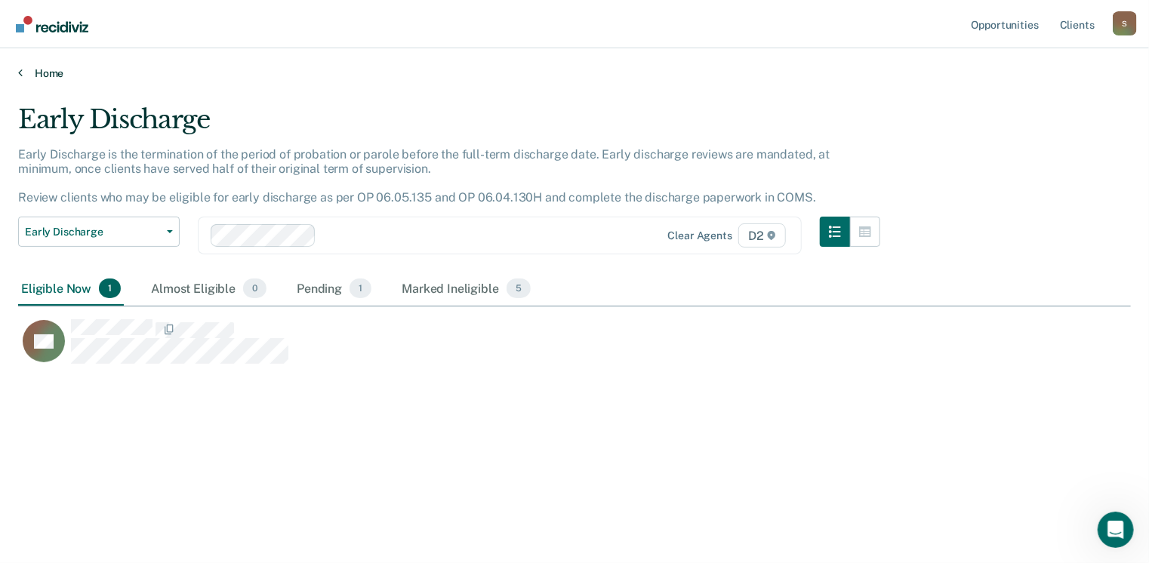
click at [37, 70] on link "Home" at bounding box center [574, 73] width 1112 height 14
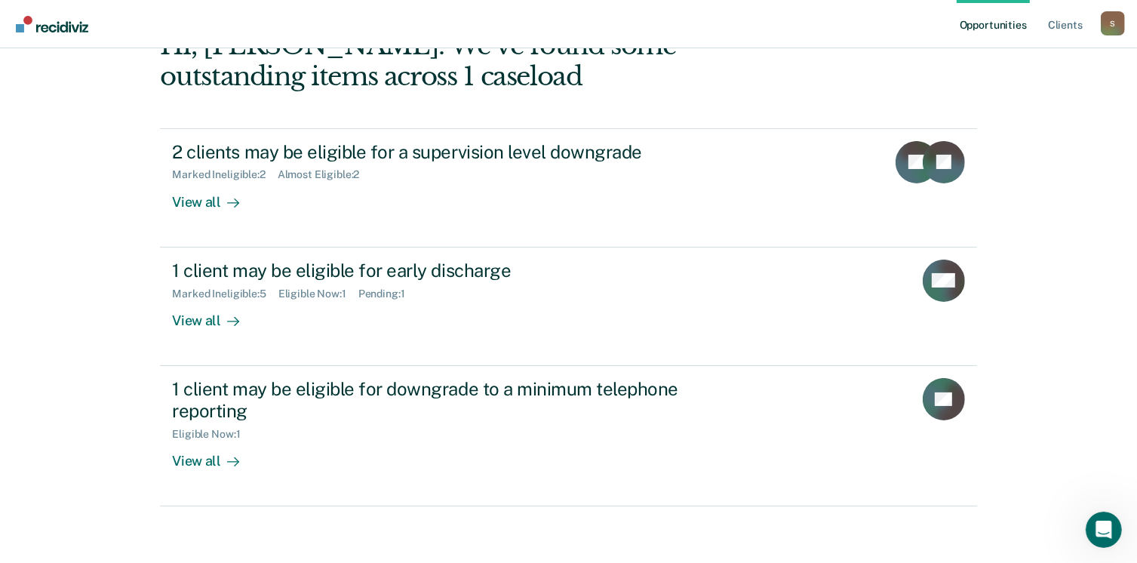
scroll to position [100, 0]
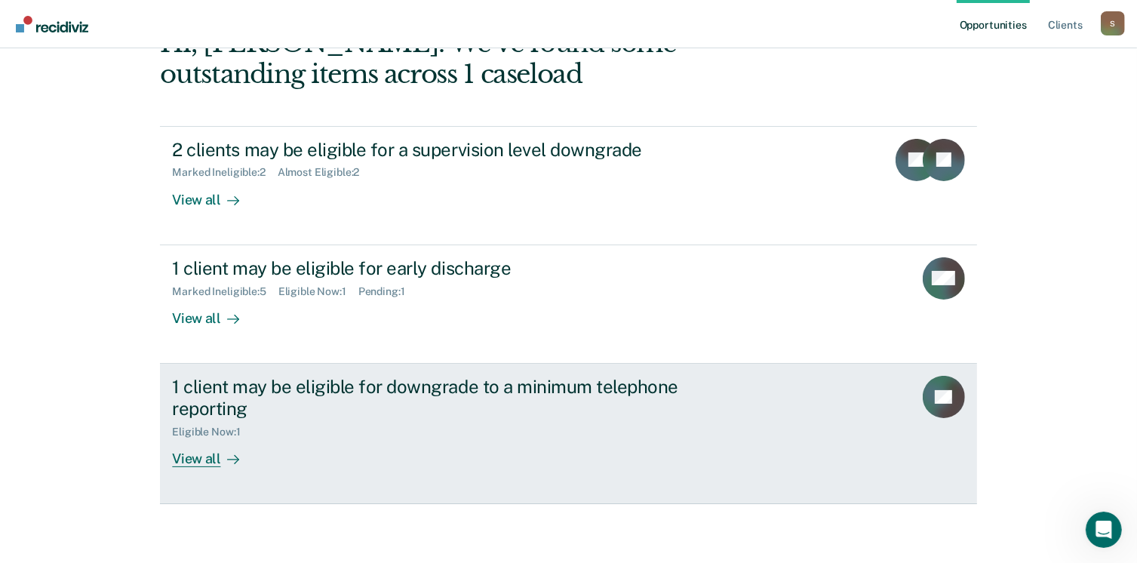
click at [193, 467] on link "1 client may be eligible for downgrade to a minimum telephone reporting Eligibl…" at bounding box center [568, 434] width 817 height 140
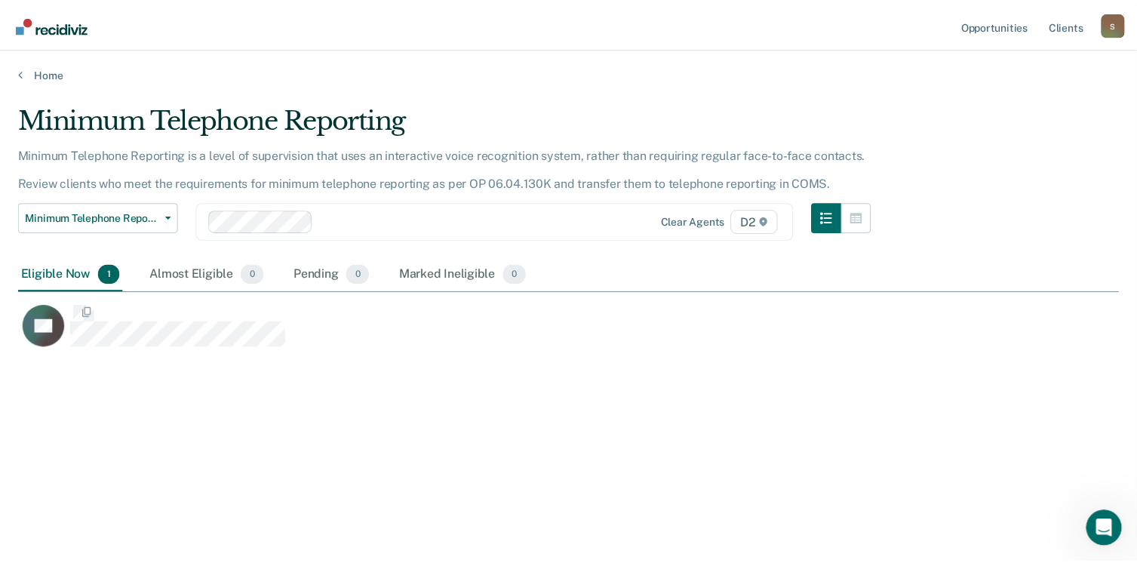
scroll to position [334, 1101]
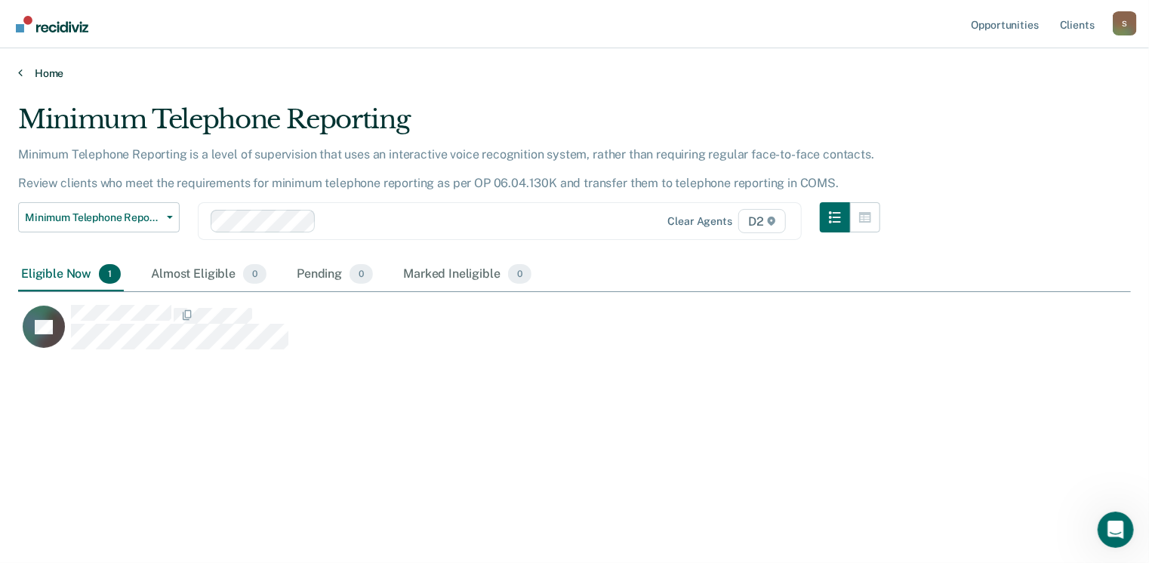
click at [50, 73] on link "Home" at bounding box center [574, 73] width 1112 height 14
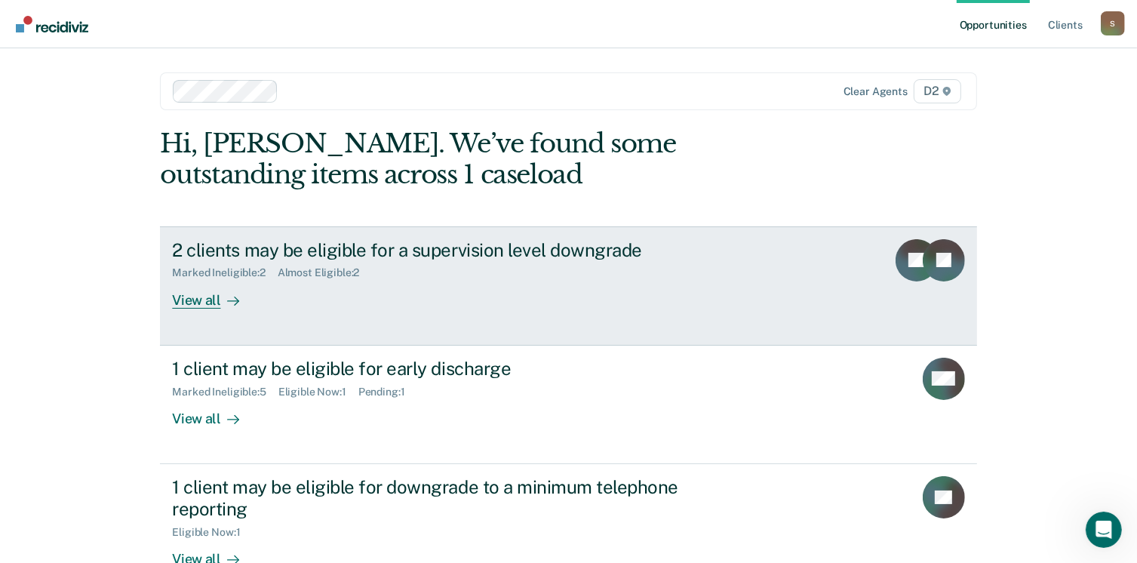
click at [199, 298] on div "View all" at bounding box center [214, 293] width 85 height 29
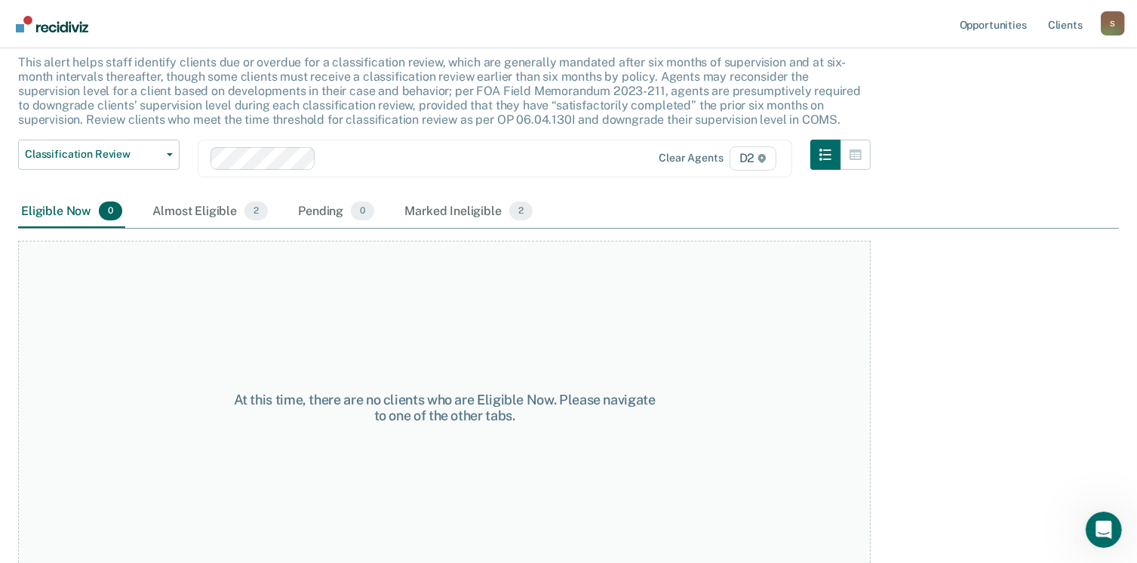
scroll to position [102, 0]
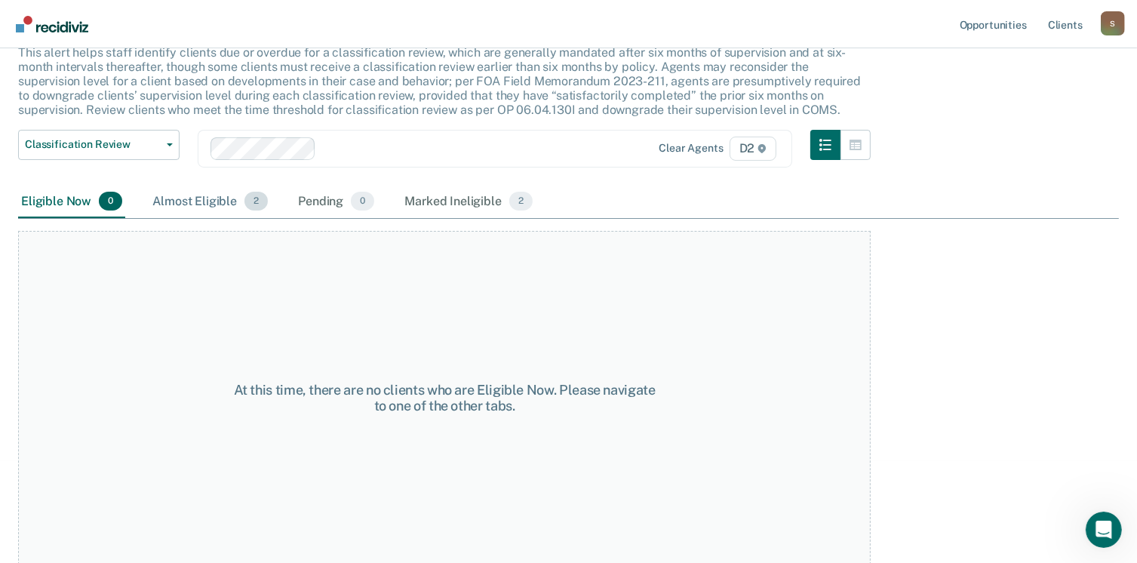
click at [206, 203] on div "Almost Eligible 2" at bounding box center [210, 202] width 122 height 33
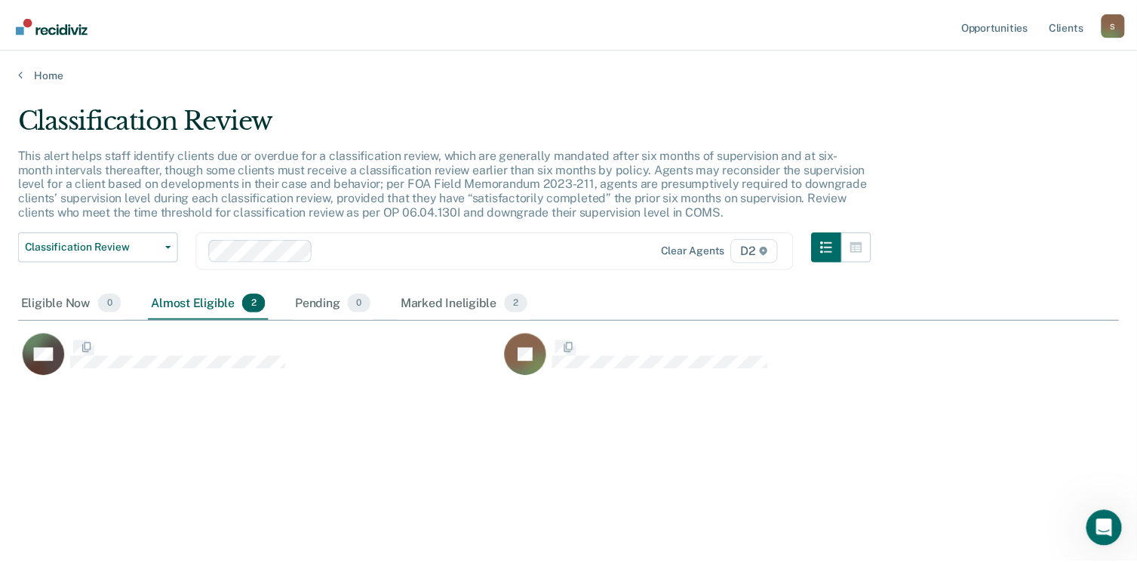
scroll to position [334, 1101]
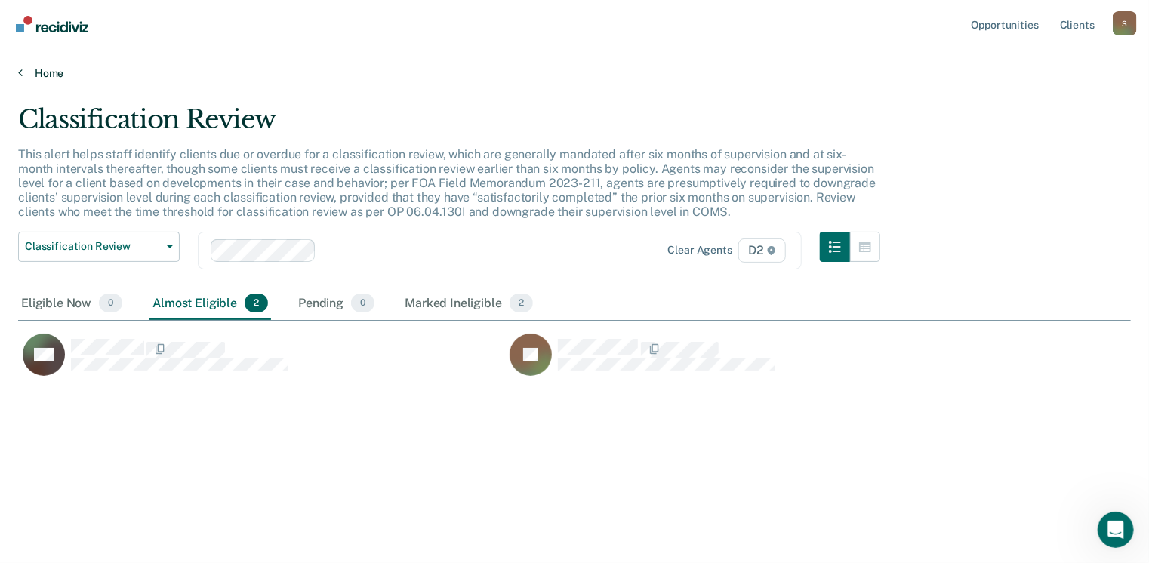
click at [48, 76] on link "Home" at bounding box center [574, 73] width 1112 height 14
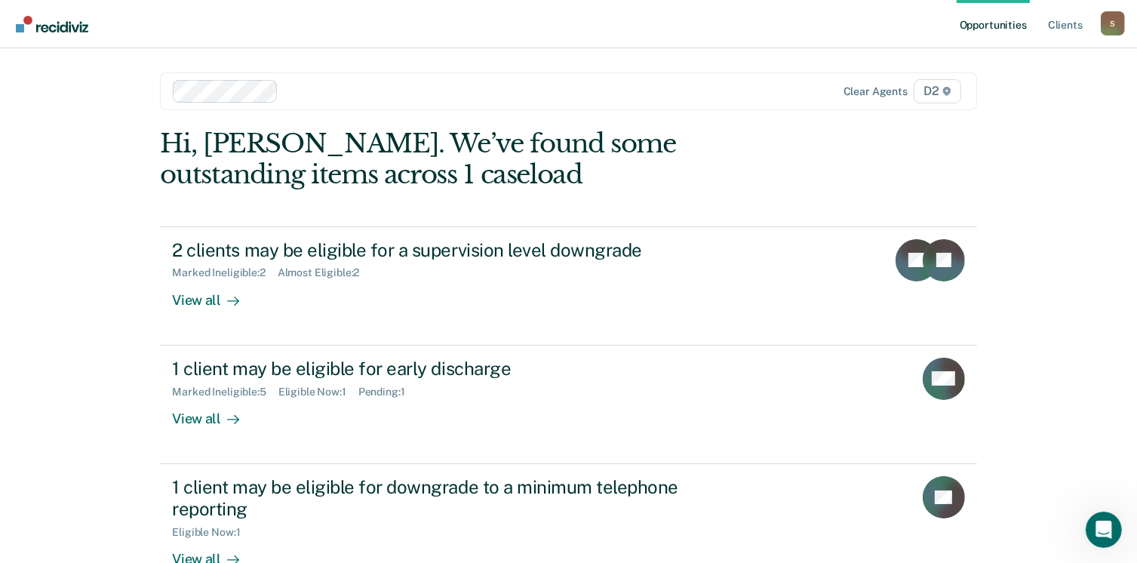
scroll to position [75, 0]
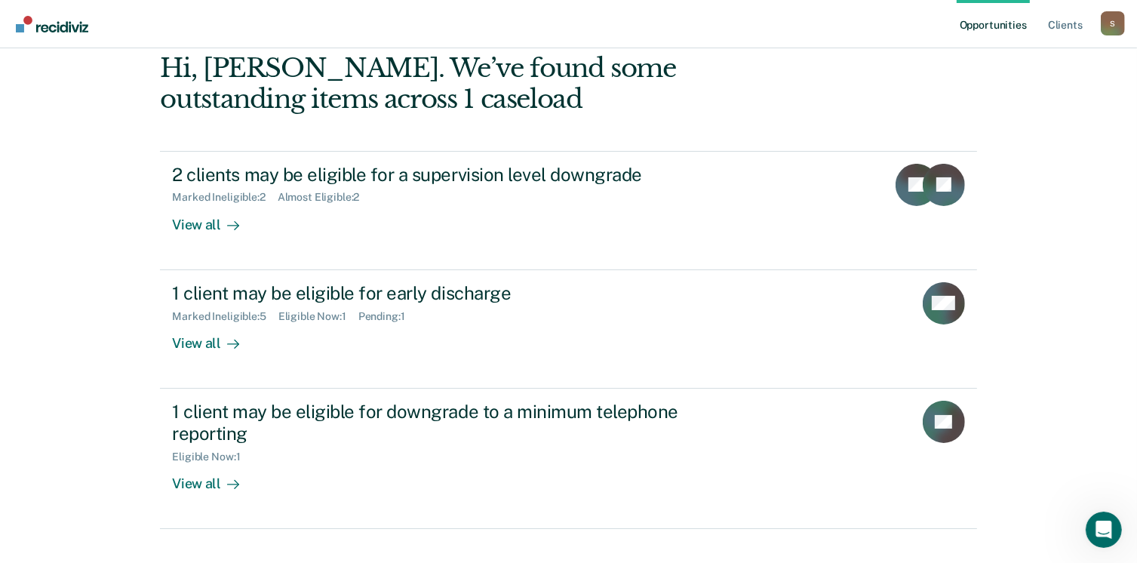
click at [1115, 27] on div "S" at bounding box center [1113, 23] width 24 height 24
click at [1015, 102] on link "Log Out" at bounding box center [1053, 99] width 122 height 13
